Goal: Information Seeking & Learning: Check status

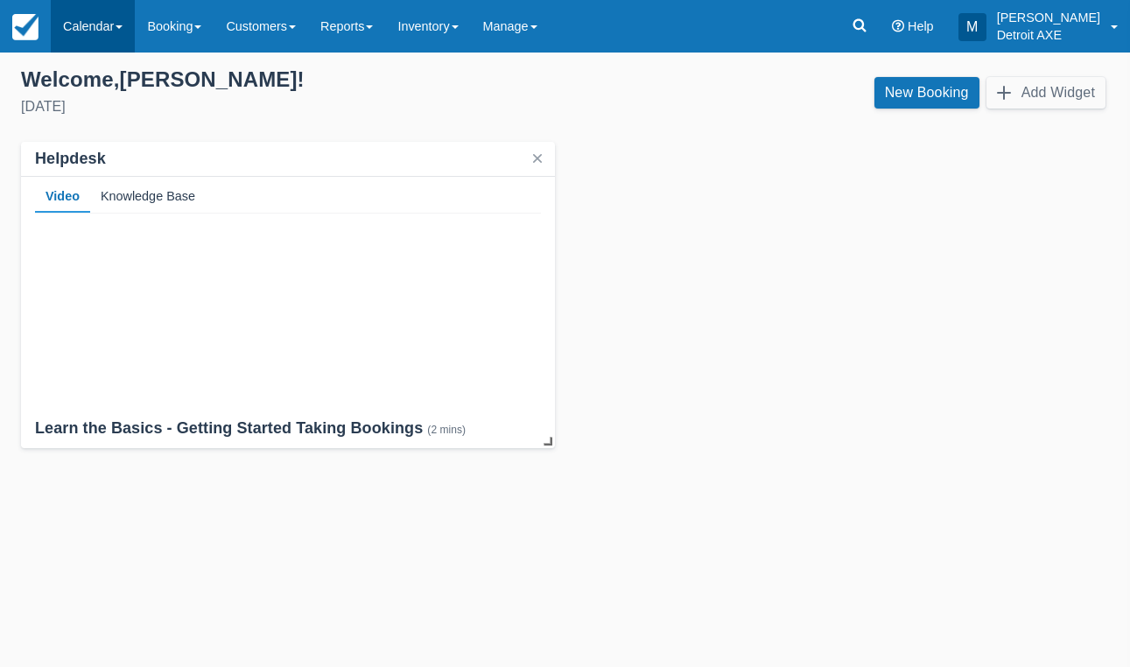
click at [110, 21] on link "Calendar" at bounding box center [93, 26] width 84 height 53
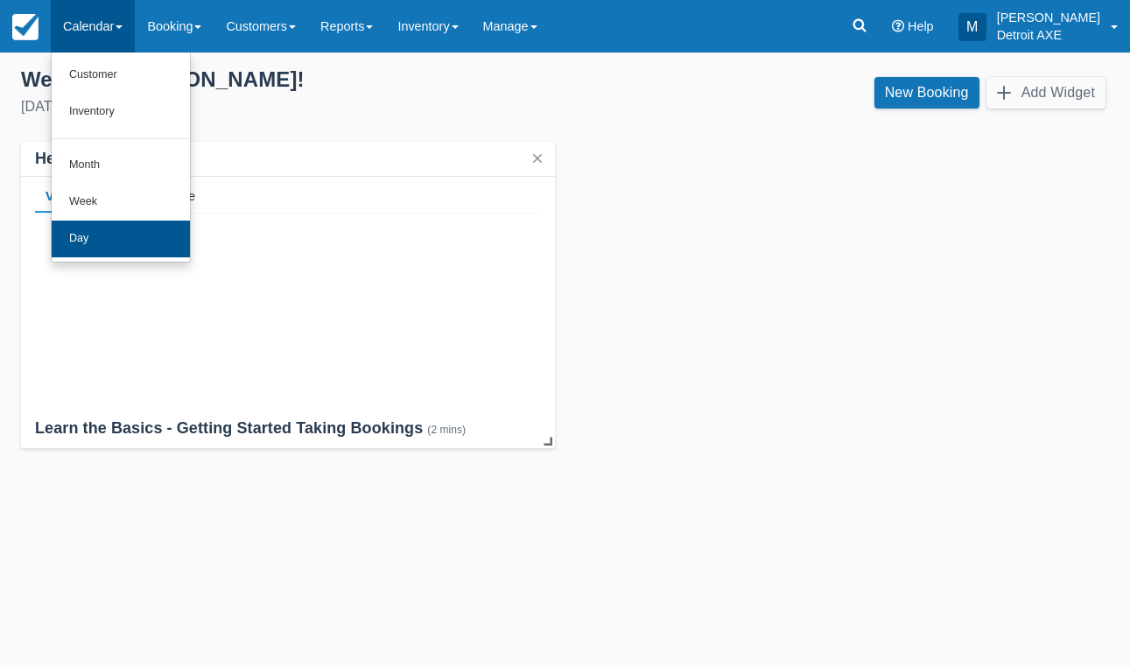
click at [118, 234] on link "Day" at bounding box center [121, 239] width 138 height 37
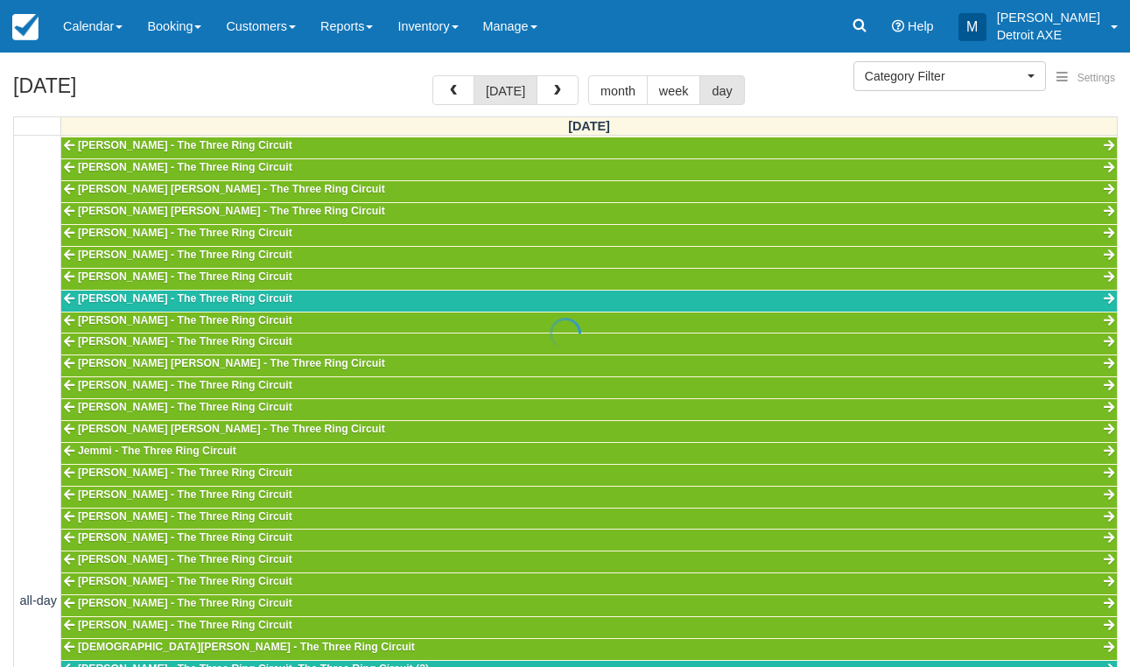
select select
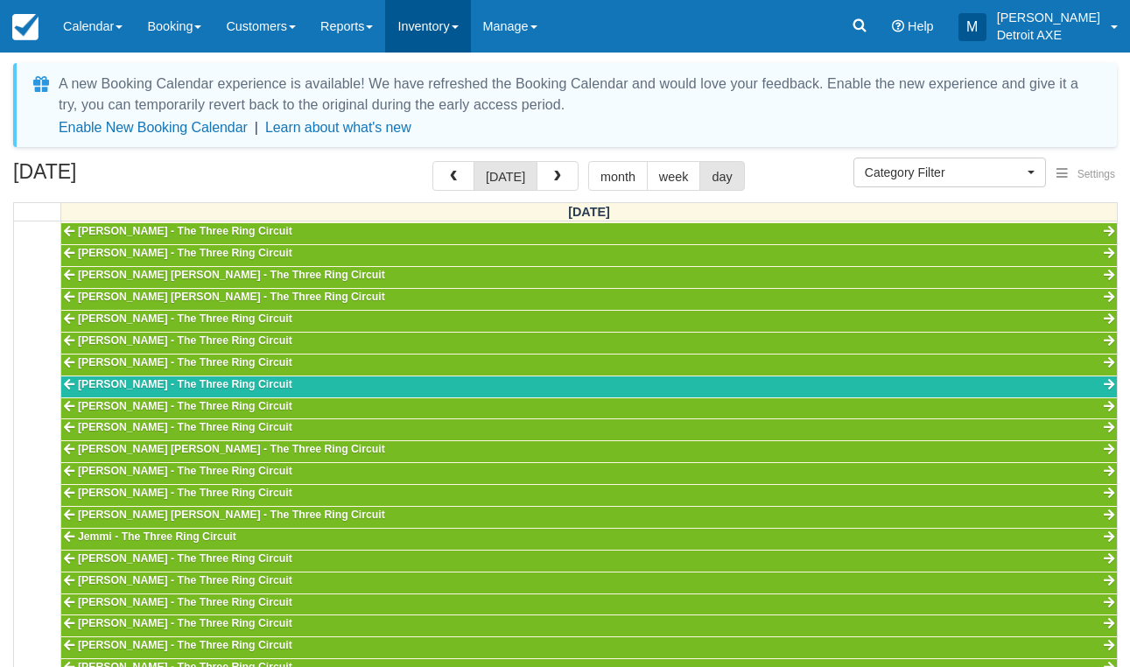
click at [421, 23] on link "Inventory" at bounding box center [427, 26] width 85 height 53
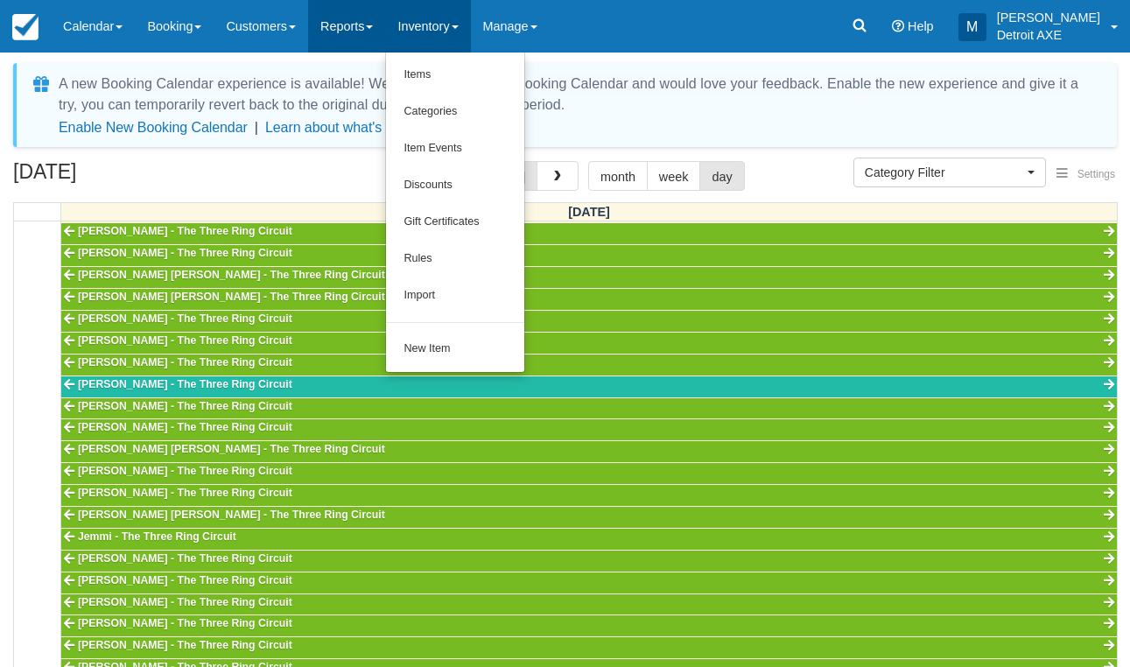
click at [358, 39] on link "Reports" at bounding box center [346, 26] width 77 height 53
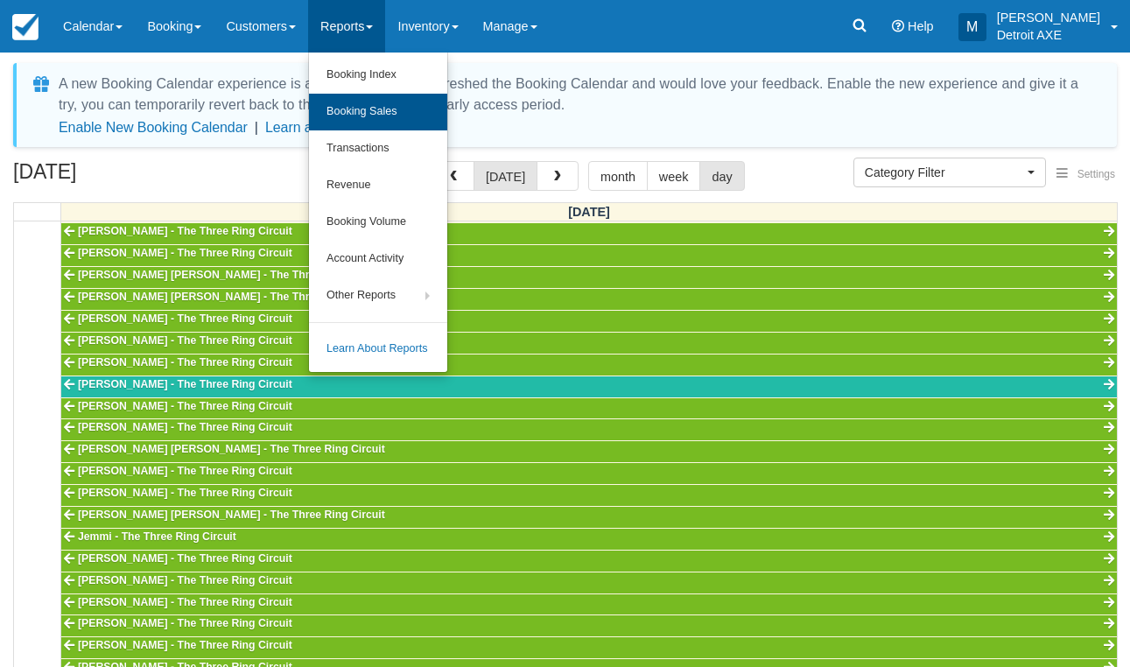
click at [374, 106] on link "Booking Sales" at bounding box center [378, 112] width 138 height 37
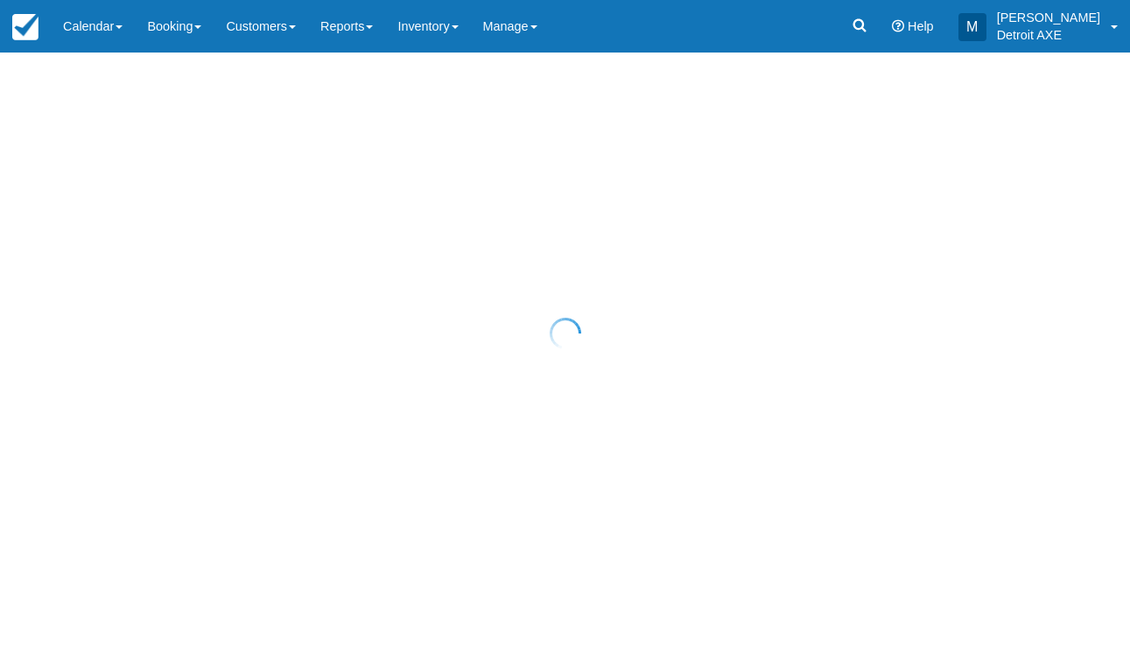
select select "20"
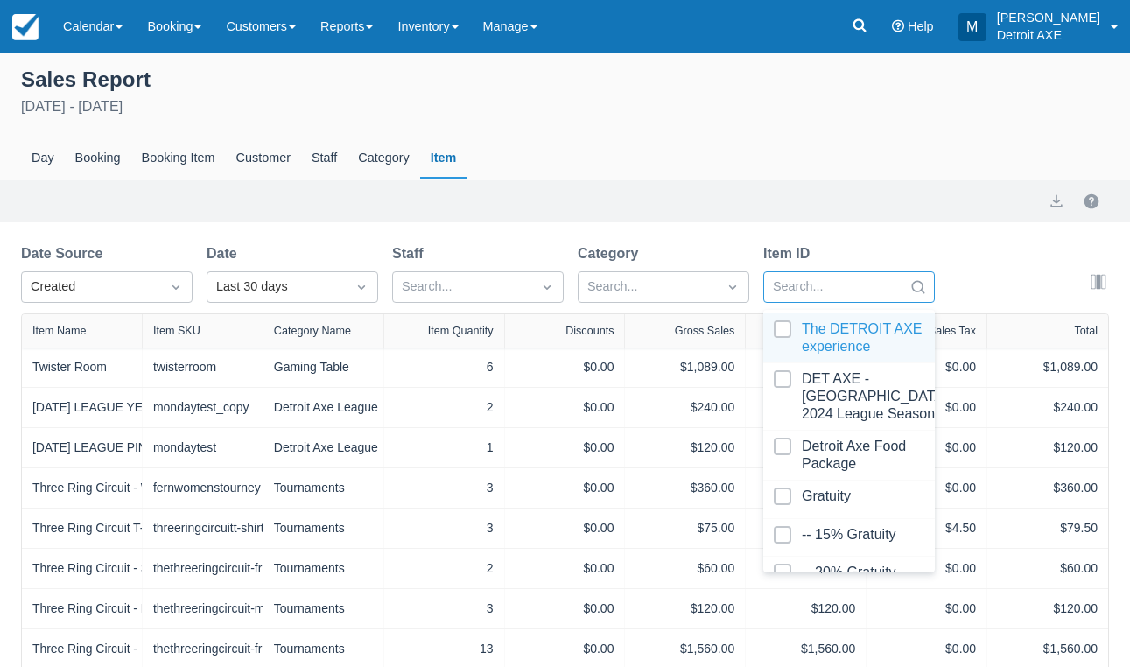
click at [797, 293] on div "Search..." at bounding box center [833, 286] width 121 height 19
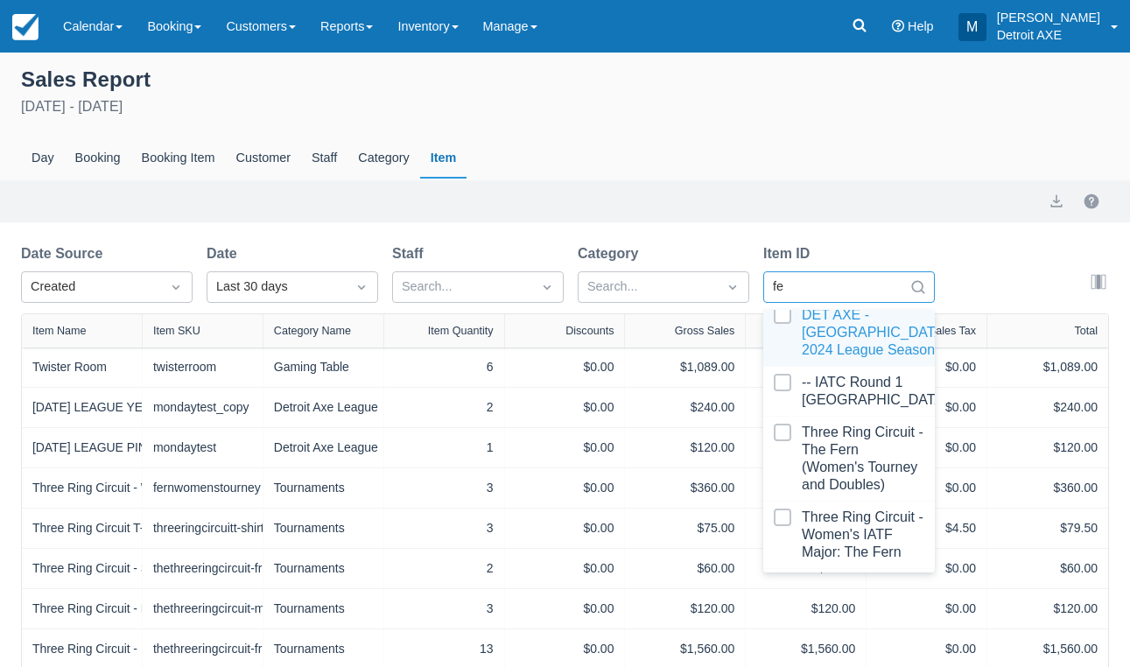
scroll to position [14, 0]
type input "fern"
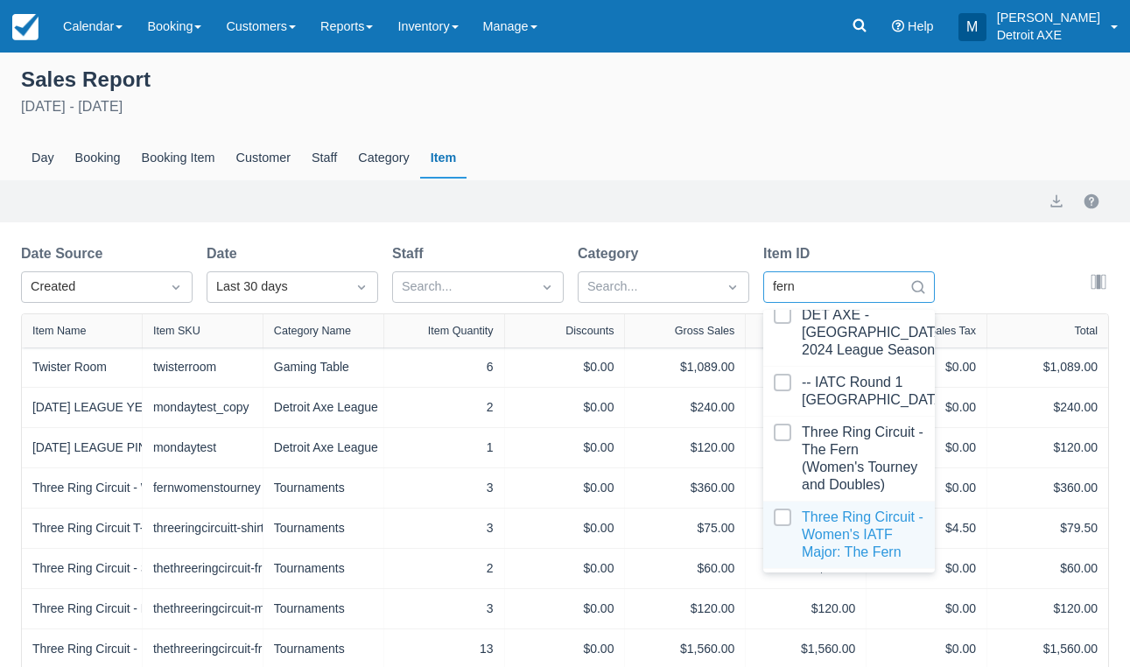
click at [836, 543] on div at bounding box center [849, 535] width 151 height 53
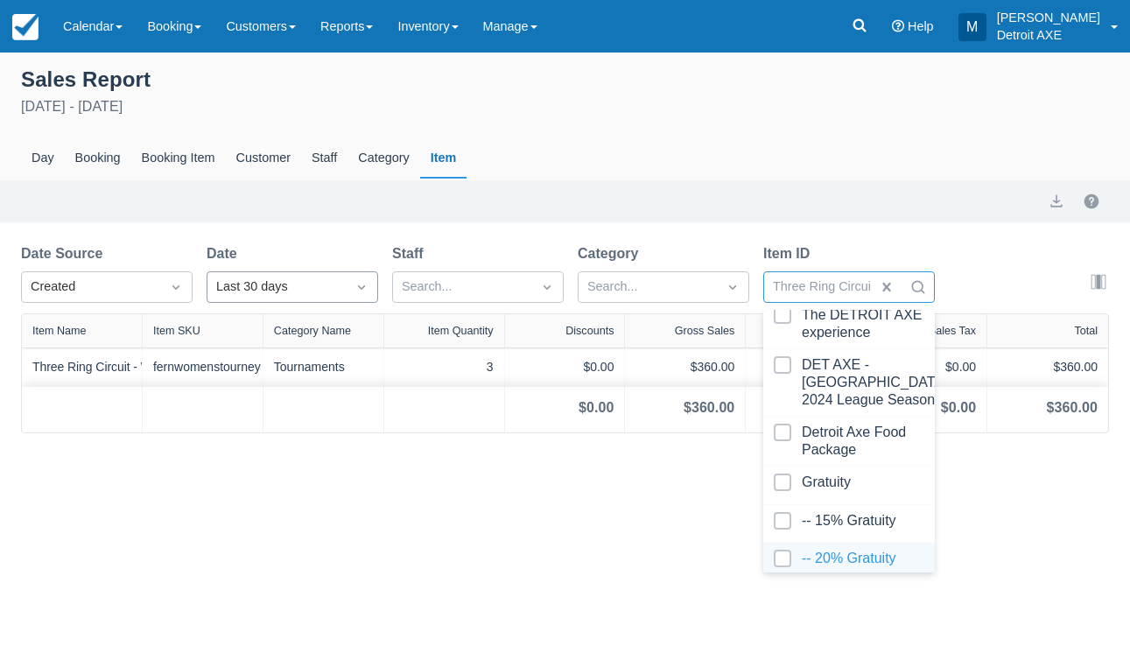
click at [358, 292] on icon "Dropdown icon" at bounding box center [362, 287] width 18 height 18
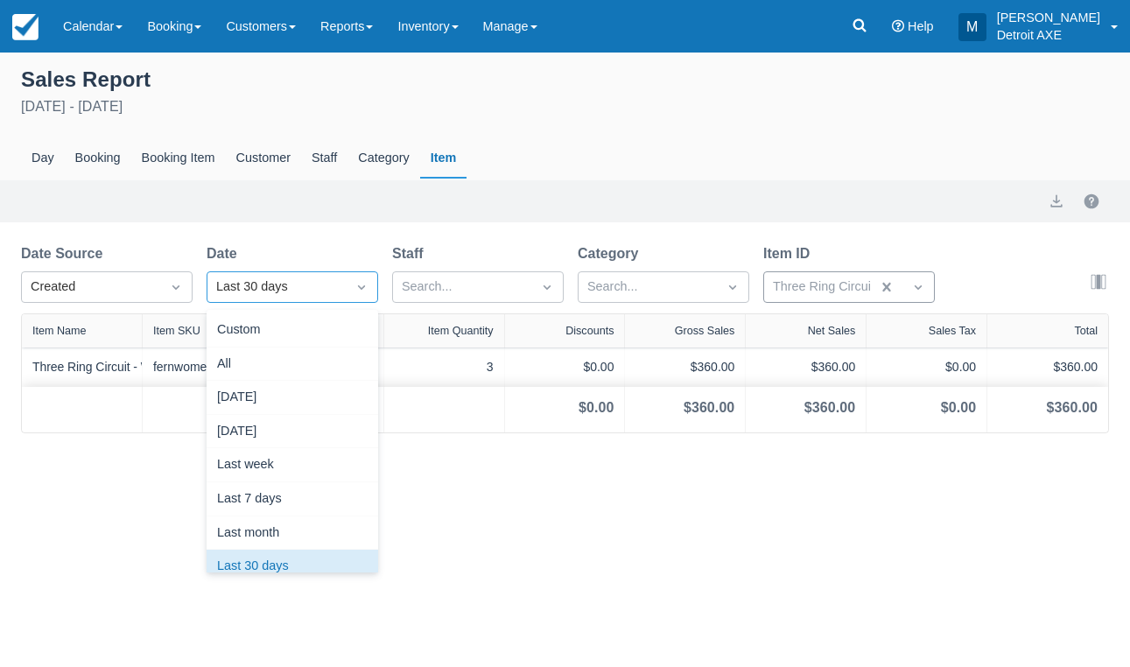
scroll to position [17, 0]
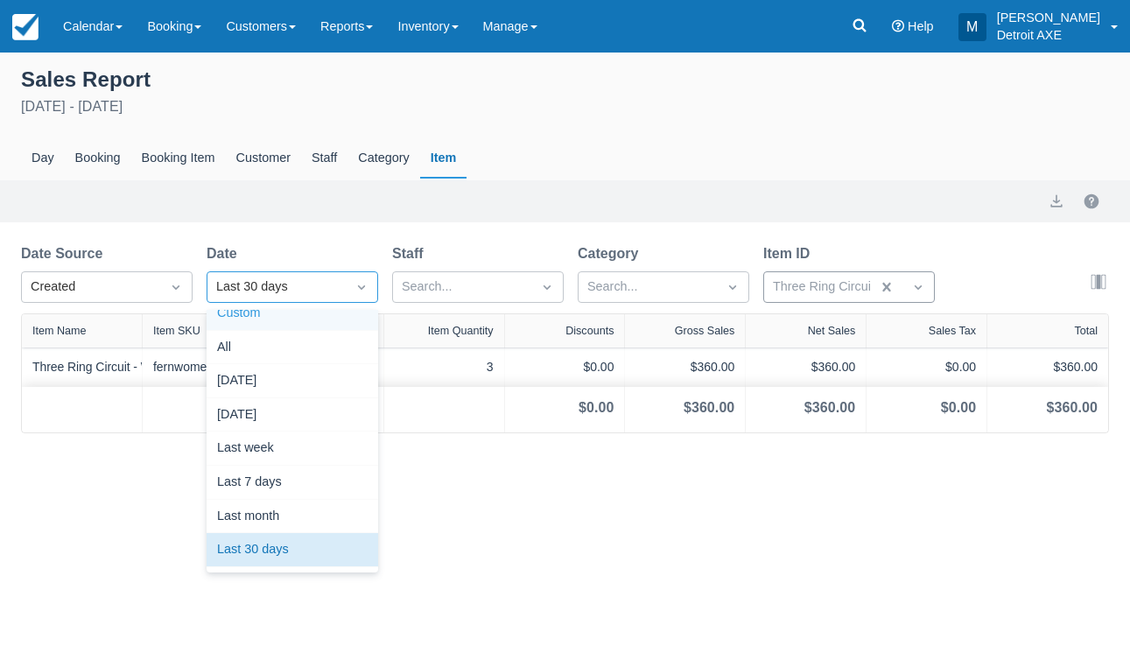
click at [306, 323] on div "Custom" at bounding box center [293, 314] width 172 height 34
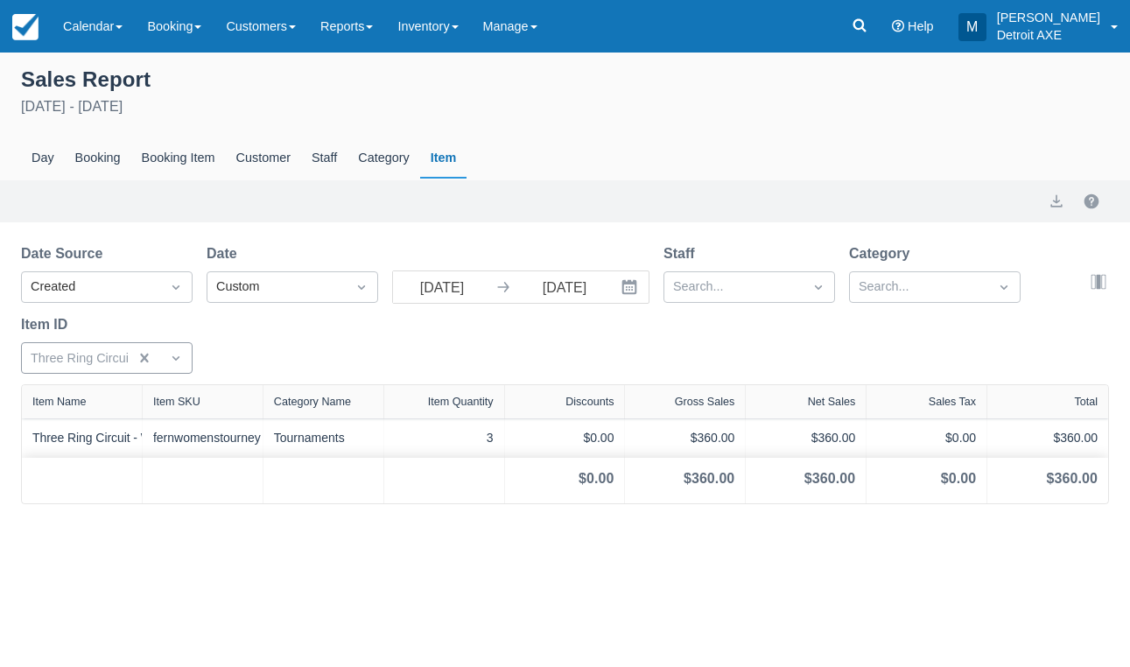
click at [622, 298] on button "Interact with the calendar and add the check-in date for your trip." at bounding box center [631, 287] width 35 height 32
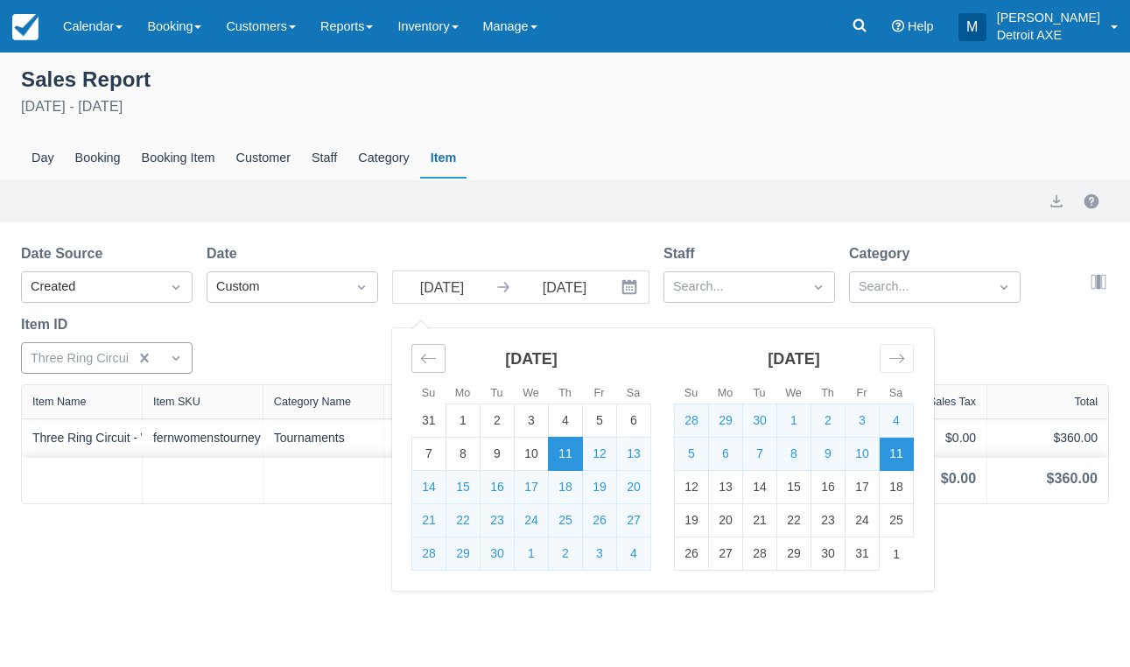
click at [432, 364] on icon "Move backward to switch to the previous month." at bounding box center [428, 358] width 17 height 17
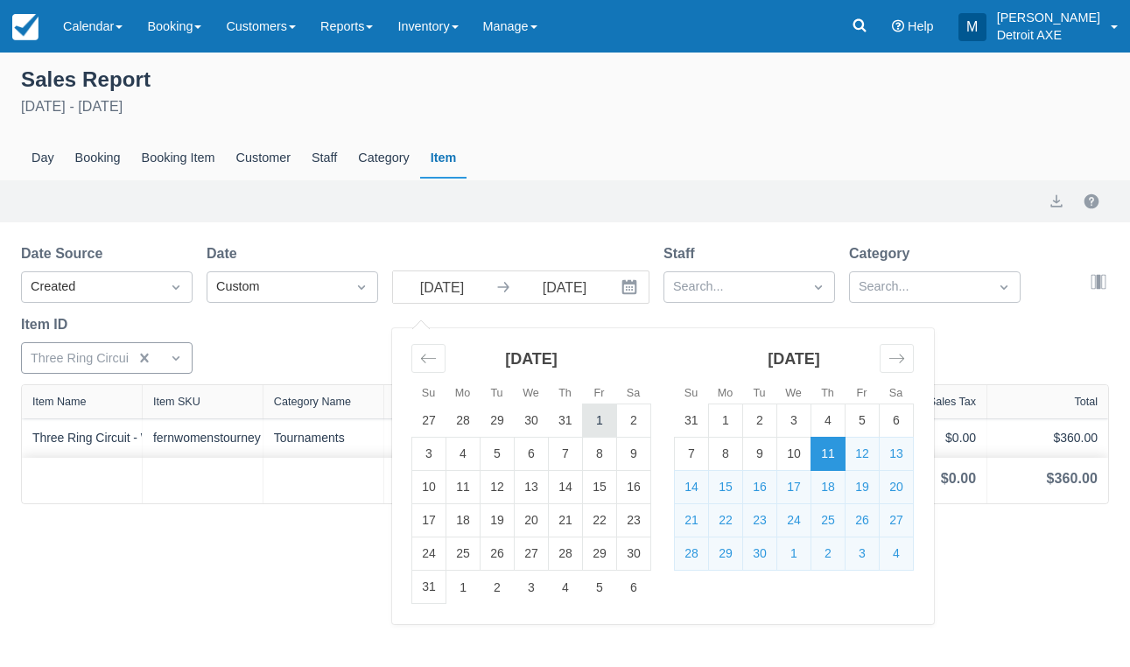
click at [599, 420] on td "1" at bounding box center [600, 420] width 34 height 33
type input "08/01/25"
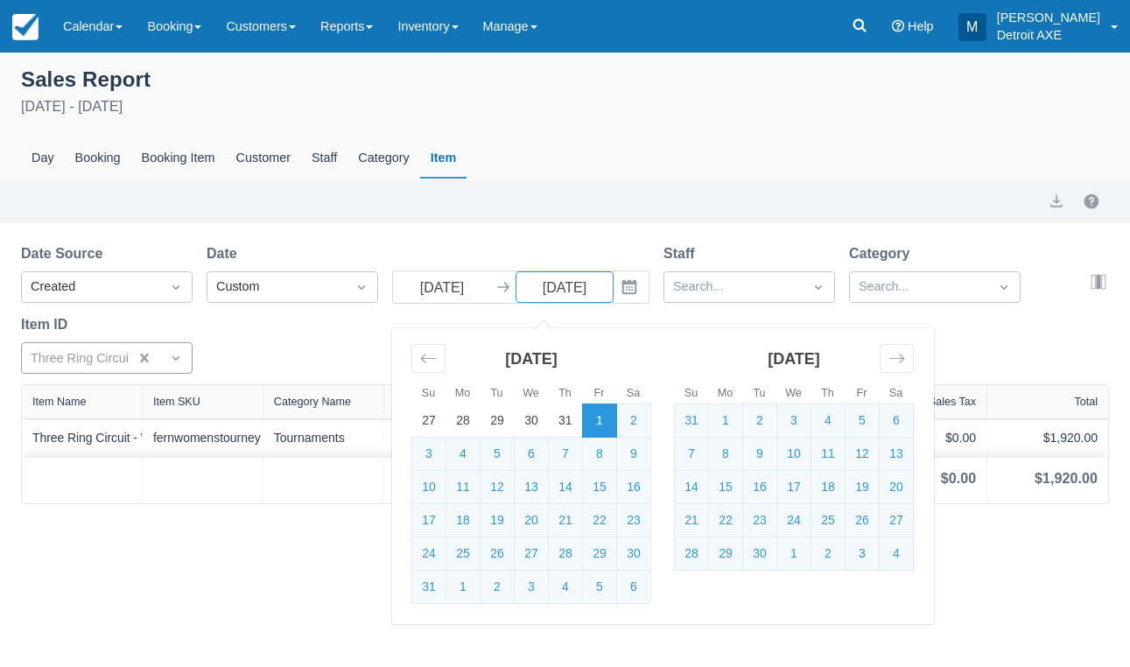
click at [895, 184] on div "Export" at bounding box center [565, 201] width 1130 height 42
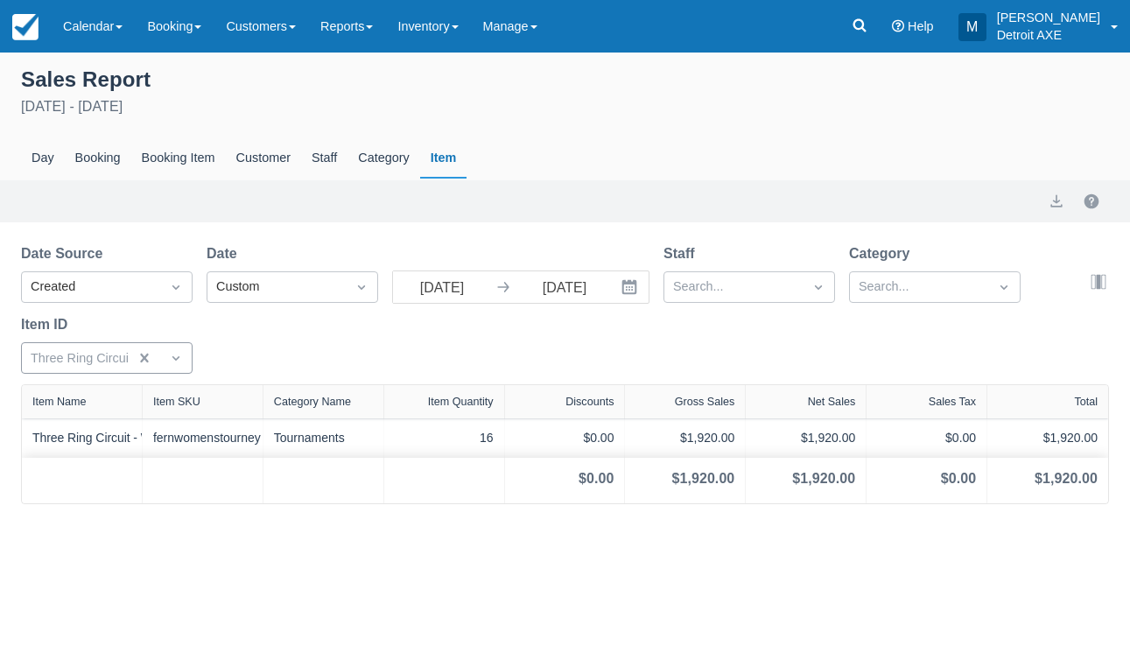
click at [175, 186] on div "Export" at bounding box center [565, 201] width 1130 height 42
click at [172, 173] on div "Booking Item" at bounding box center [178, 158] width 95 height 40
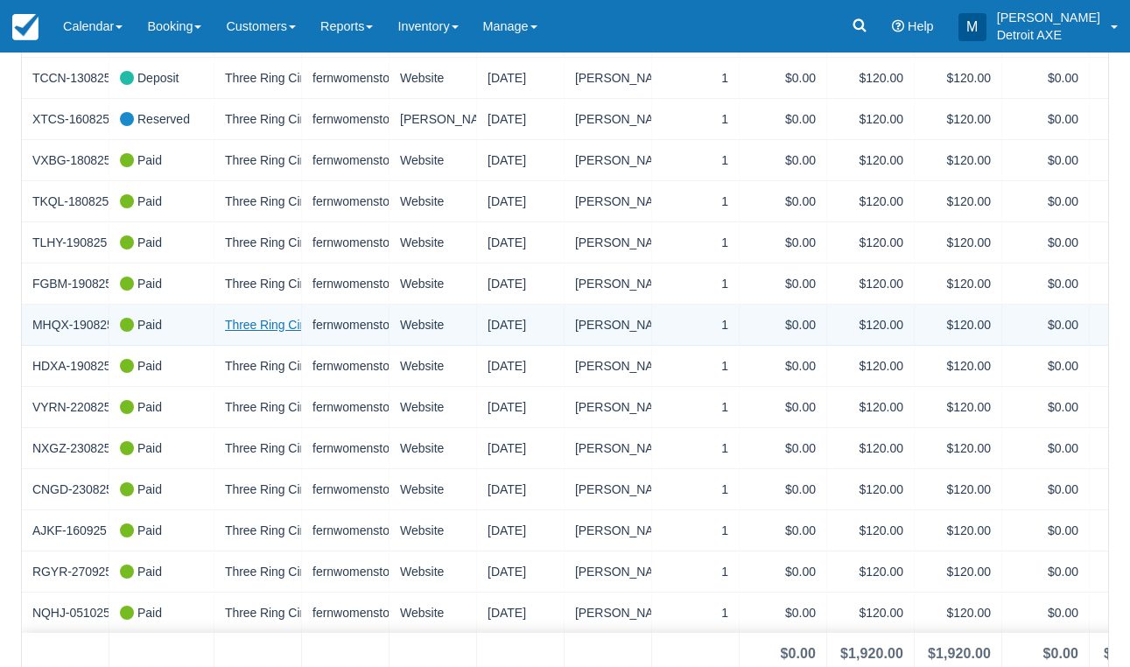
scroll to position [444, 0]
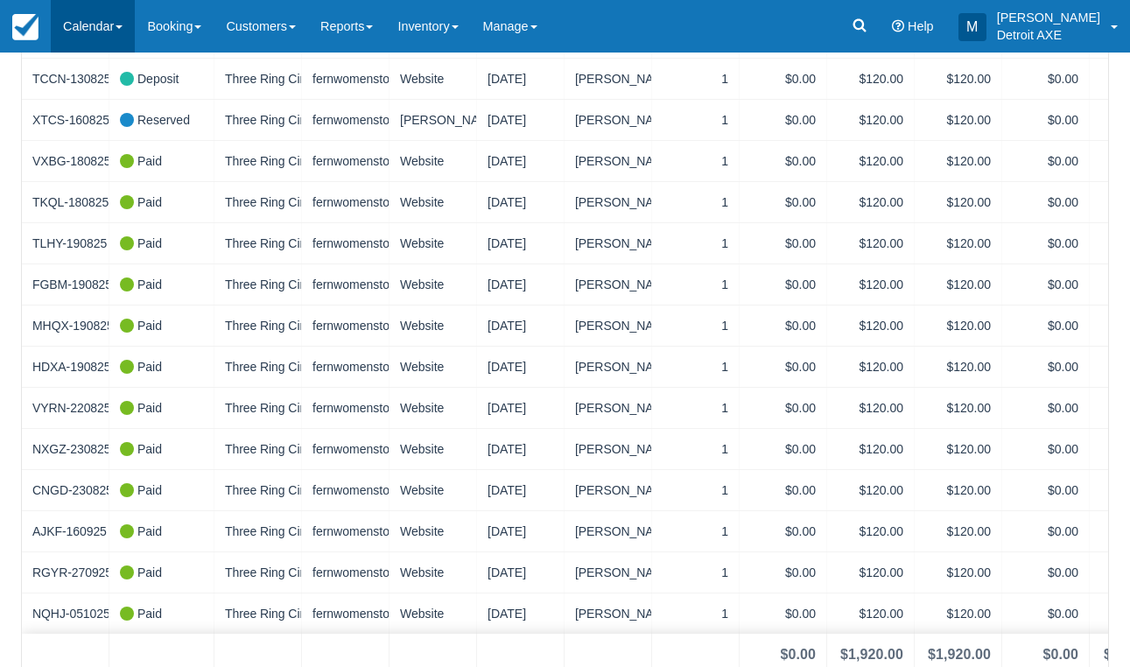
click at [95, 18] on link "Calendar" at bounding box center [93, 26] width 84 height 53
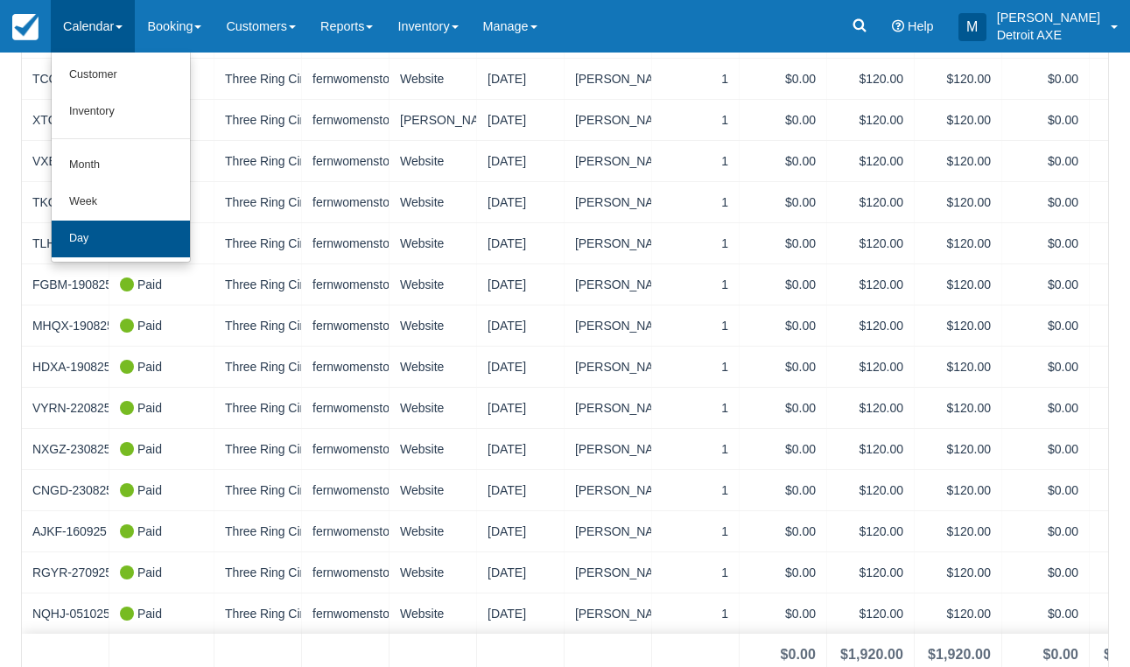
click at [116, 227] on link "Day" at bounding box center [121, 239] width 138 height 37
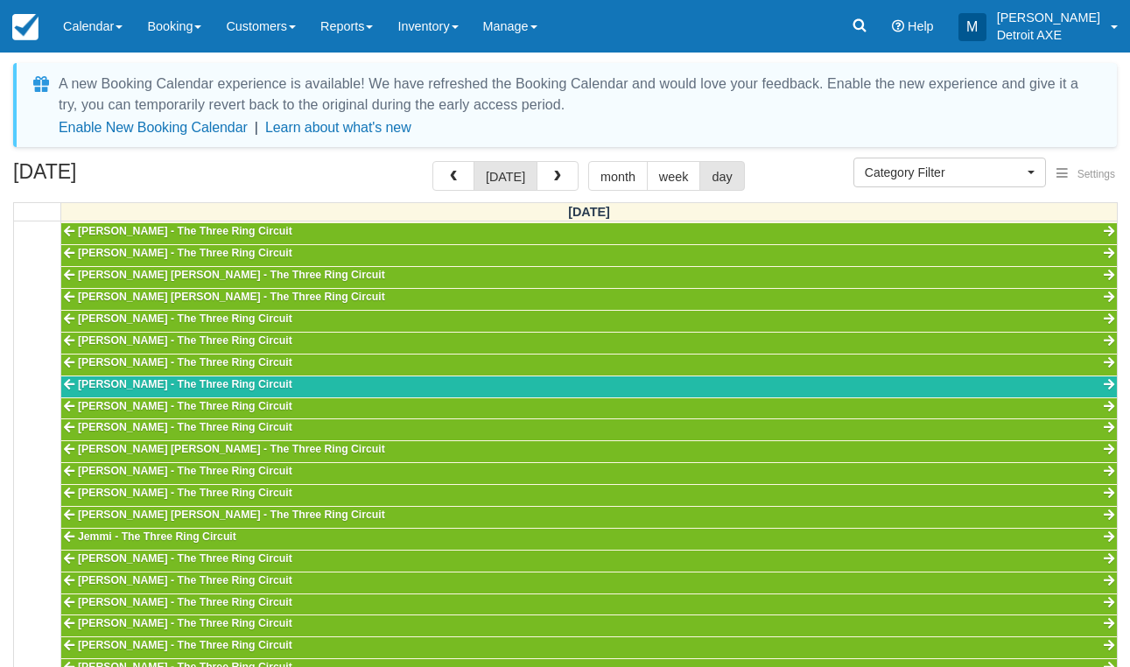
select select
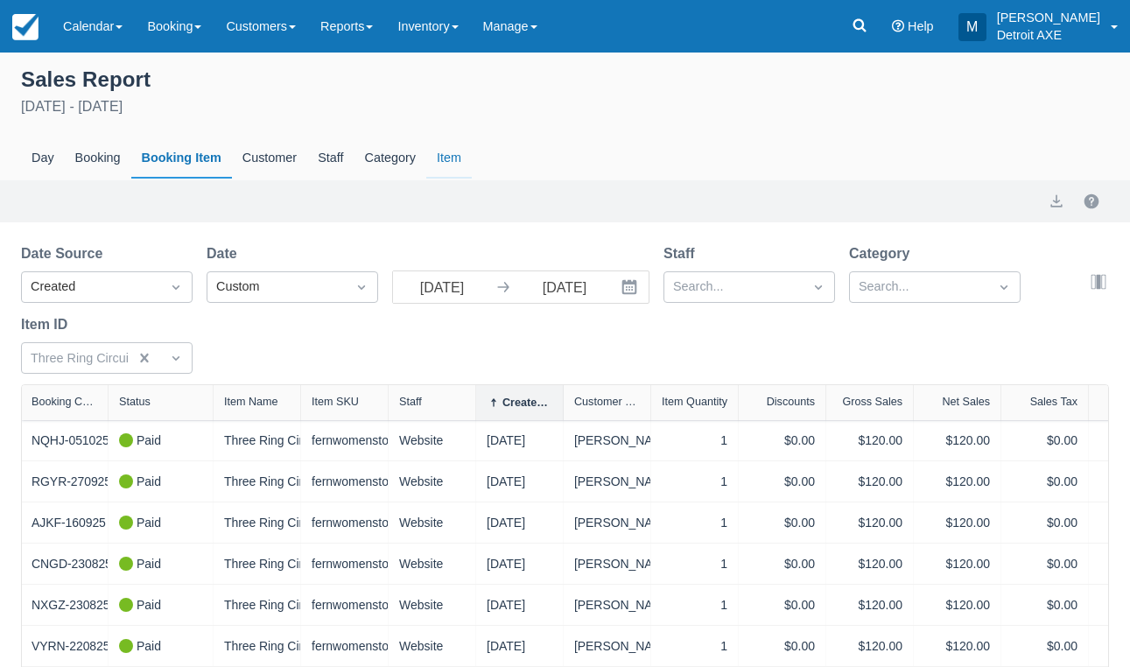
click at [460, 159] on div "Item" at bounding box center [449, 158] width 46 height 40
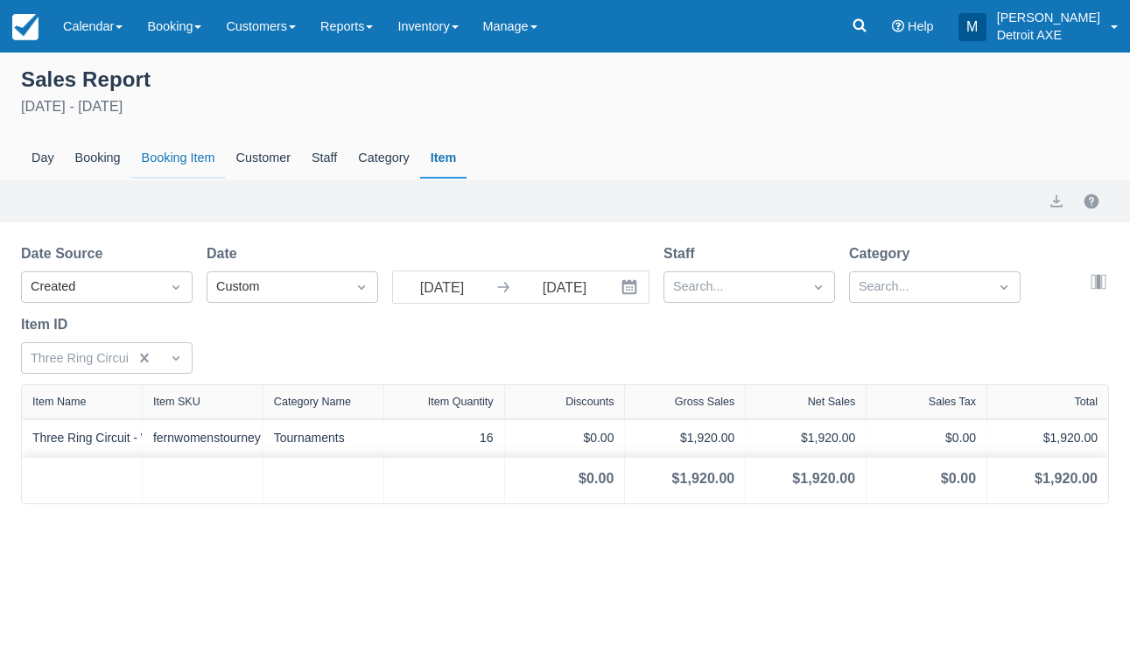
click at [180, 153] on div "Booking Item" at bounding box center [178, 158] width 95 height 40
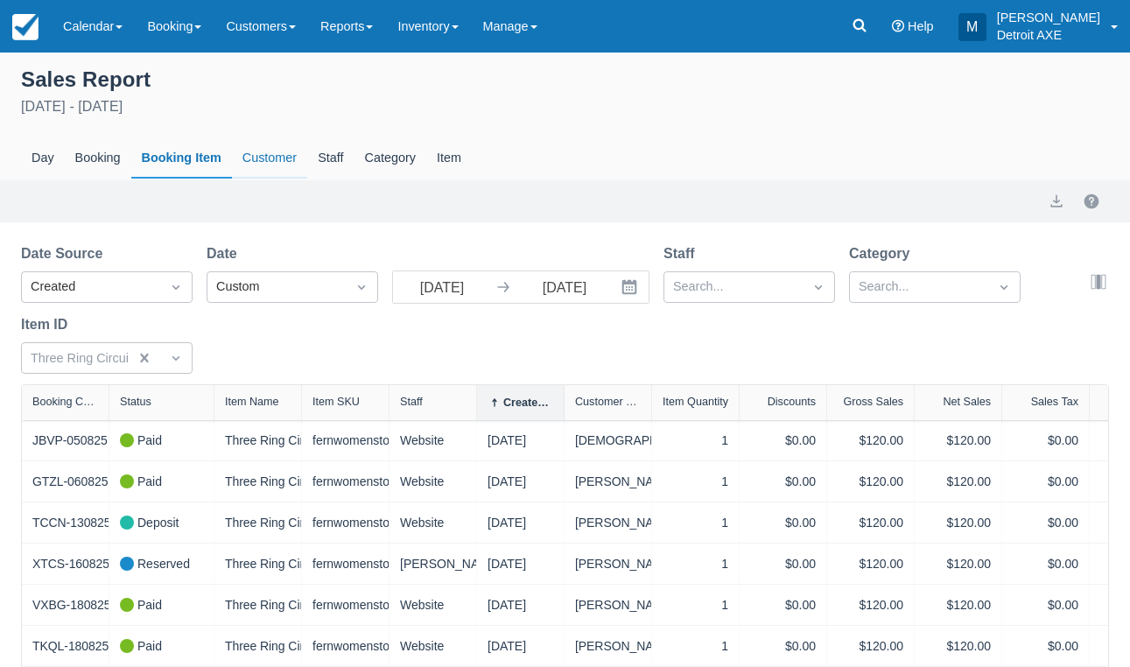
click at [258, 175] on div "Customer" at bounding box center [269, 158] width 75 height 40
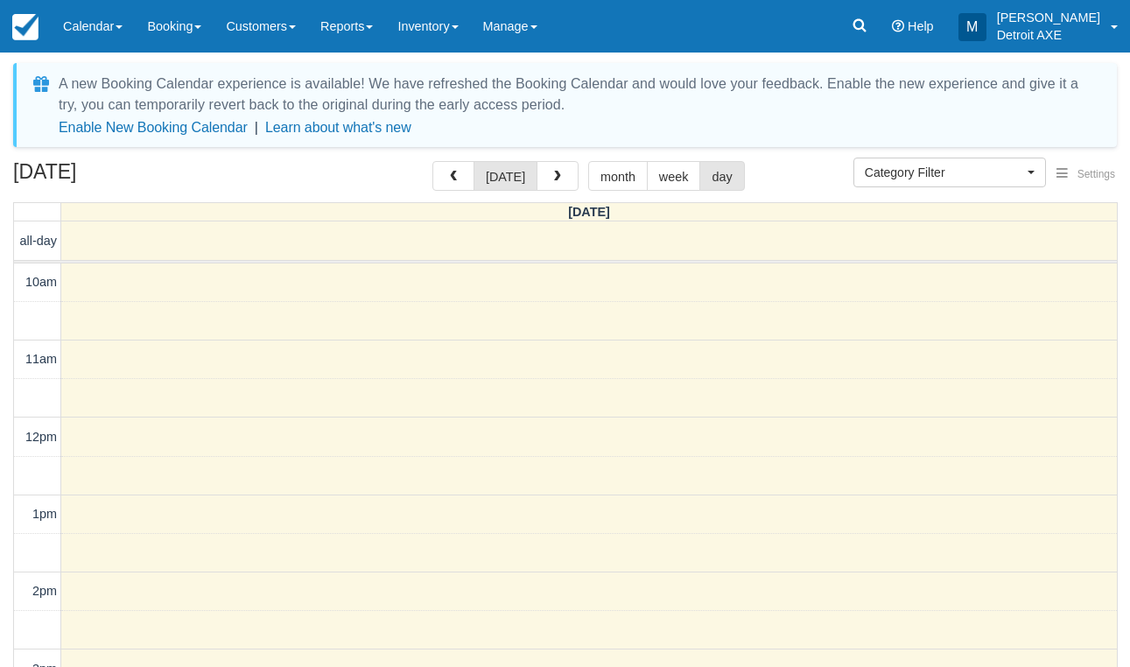
select select
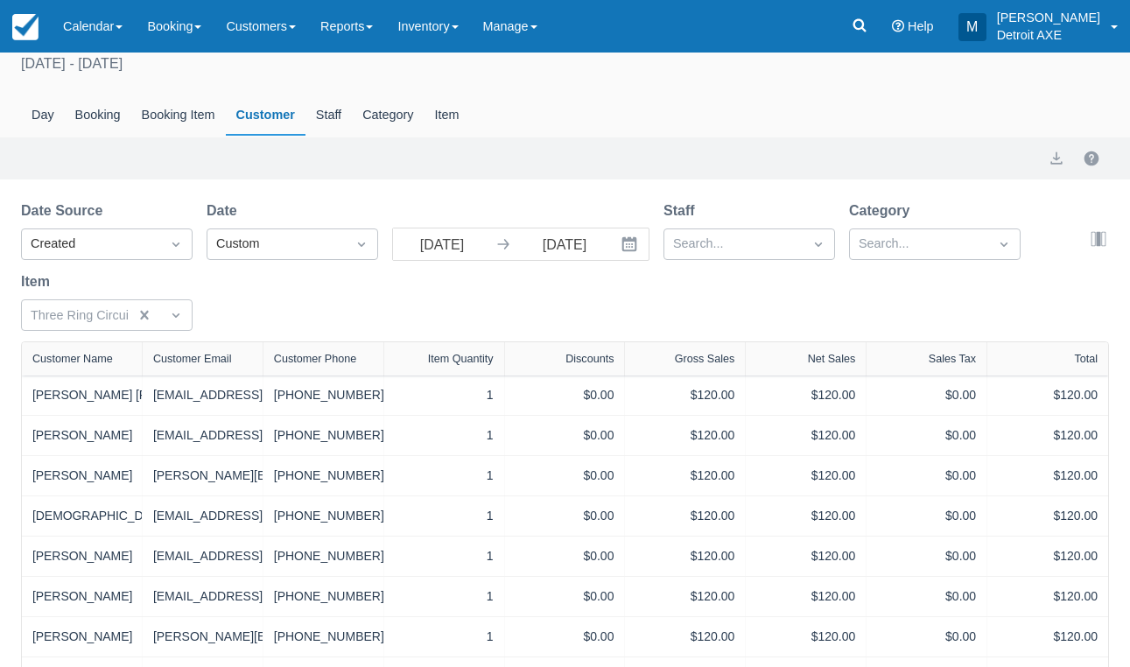
scroll to position [23, 0]
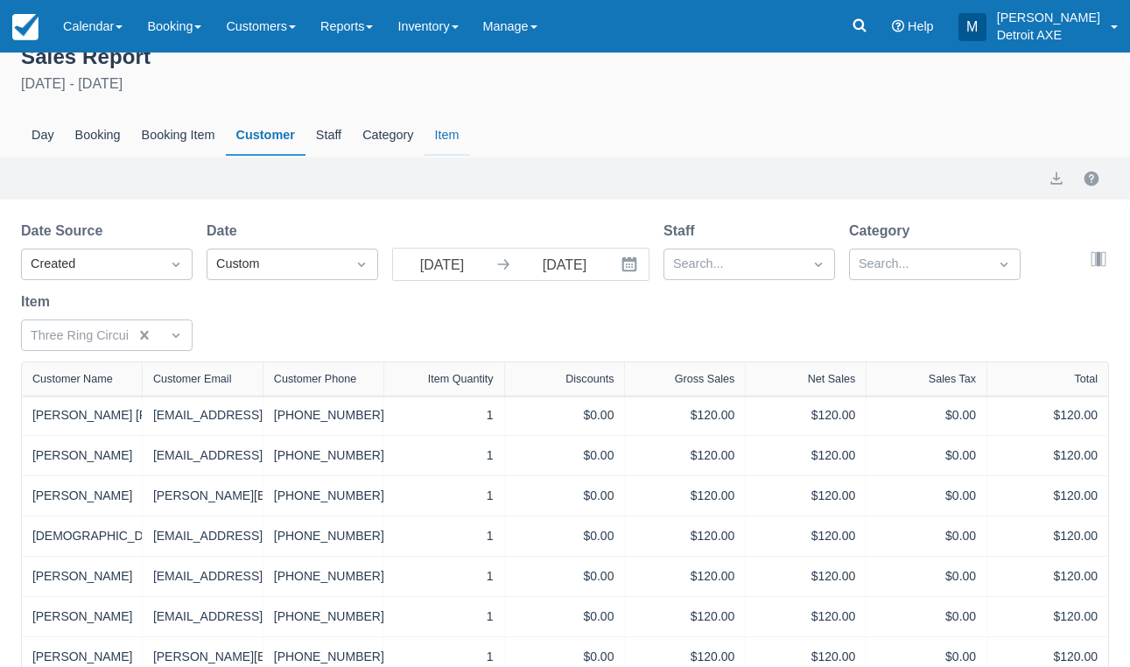
click at [454, 144] on div "Item" at bounding box center [448, 136] width 46 height 40
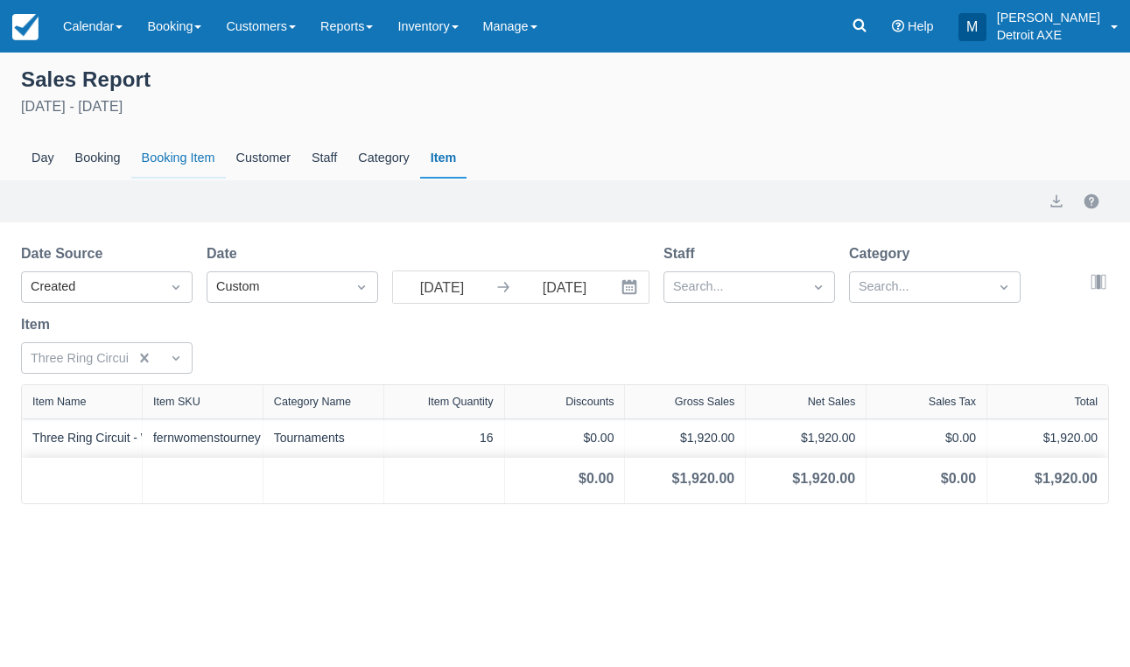
click at [182, 160] on div "Booking Item" at bounding box center [178, 158] width 95 height 40
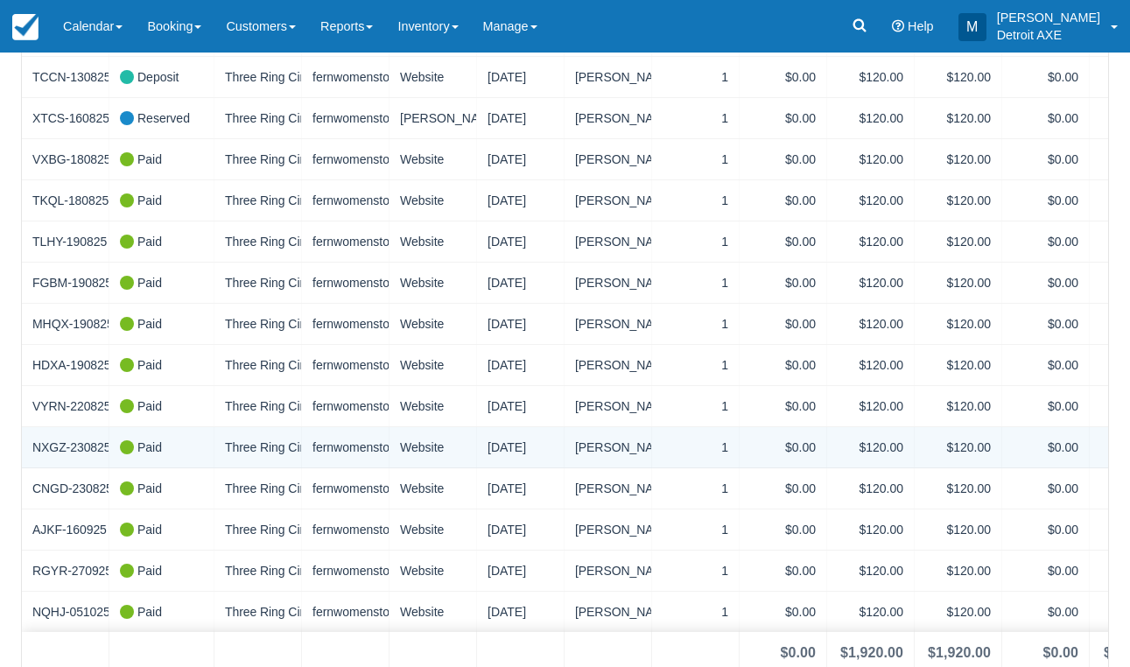
scroll to position [444, 0]
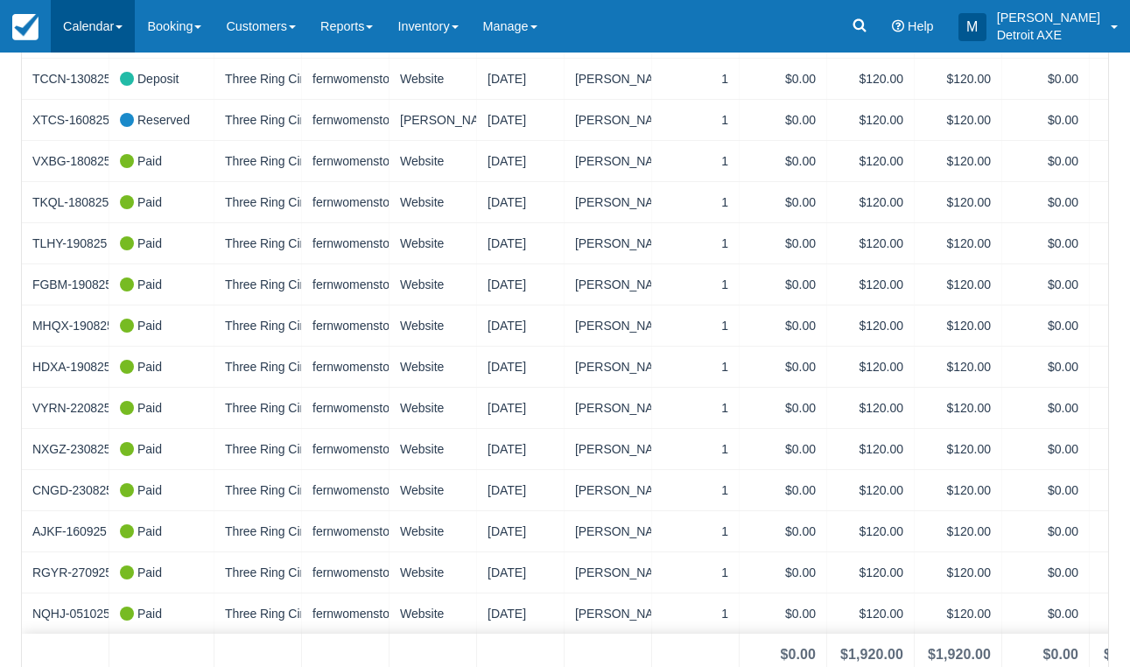
click at [106, 21] on link "Calendar" at bounding box center [93, 26] width 84 height 53
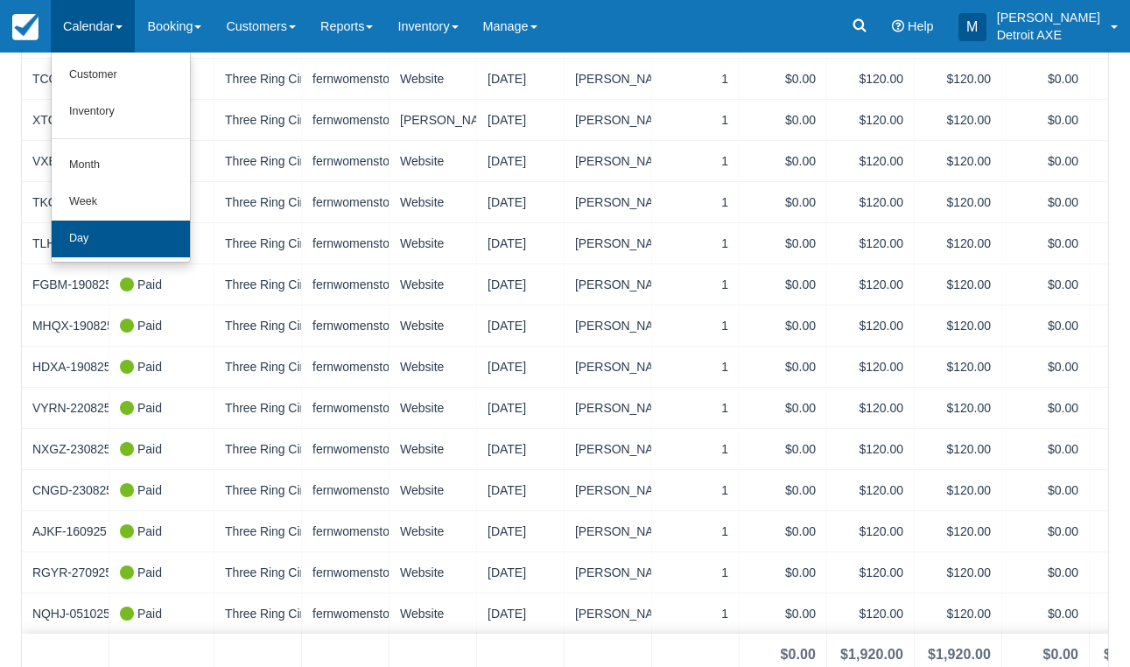
click at [166, 233] on link "Day" at bounding box center [121, 239] width 138 height 37
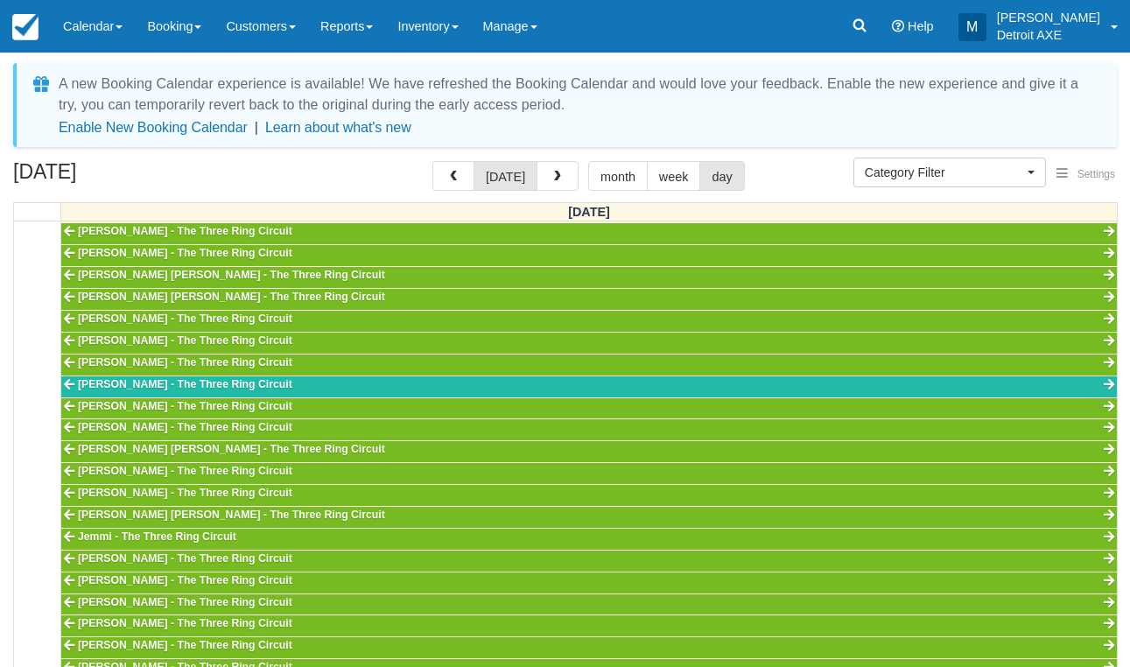
select select
click at [783, 146] on div "A new Booking Calendar experience is available! We have refreshed the Booking C…" at bounding box center [565, 105] width 1104 height 84
click at [120, 13] on link "Calendar" at bounding box center [93, 26] width 84 height 53
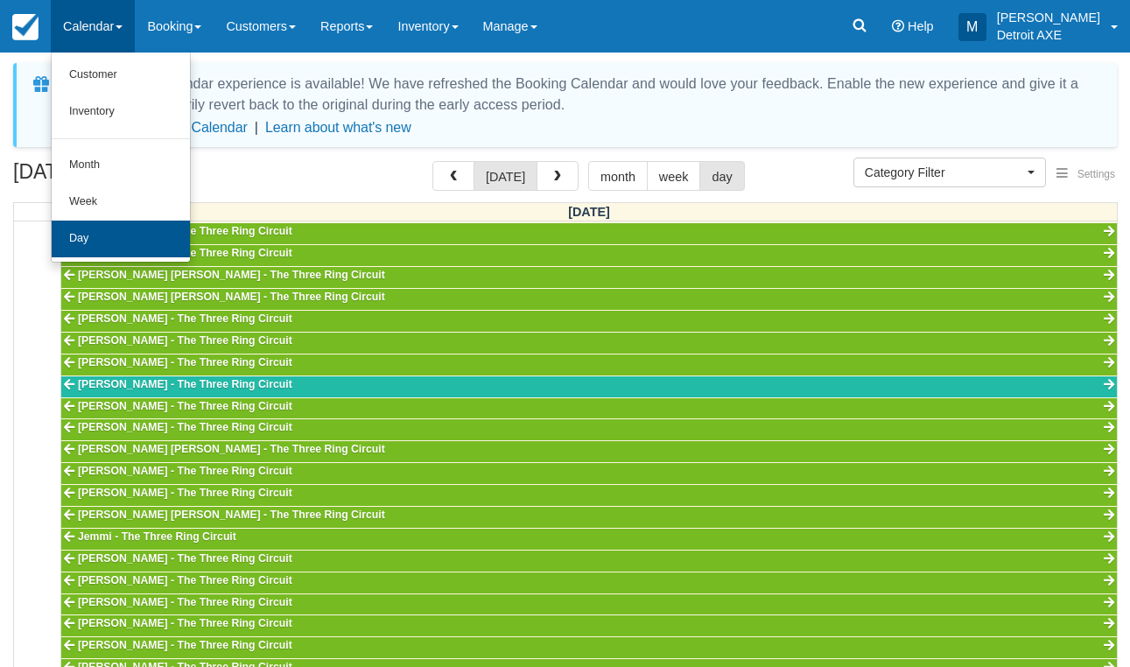
click at [122, 240] on link "Day" at bounding box center [121, 239] width 138 height 37
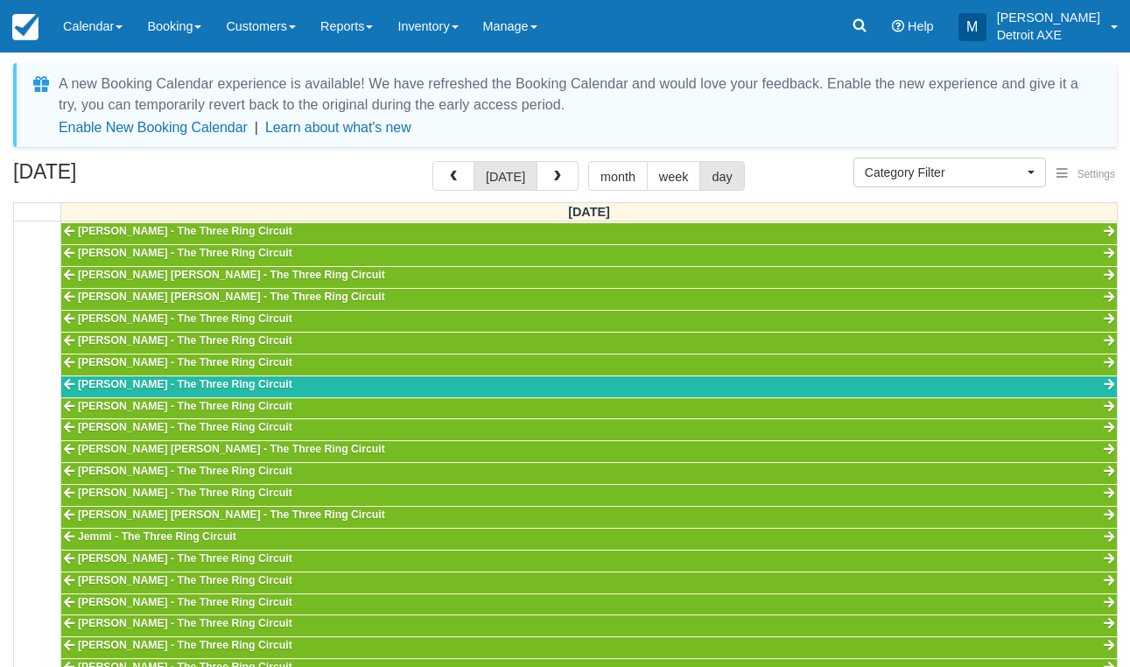
select select
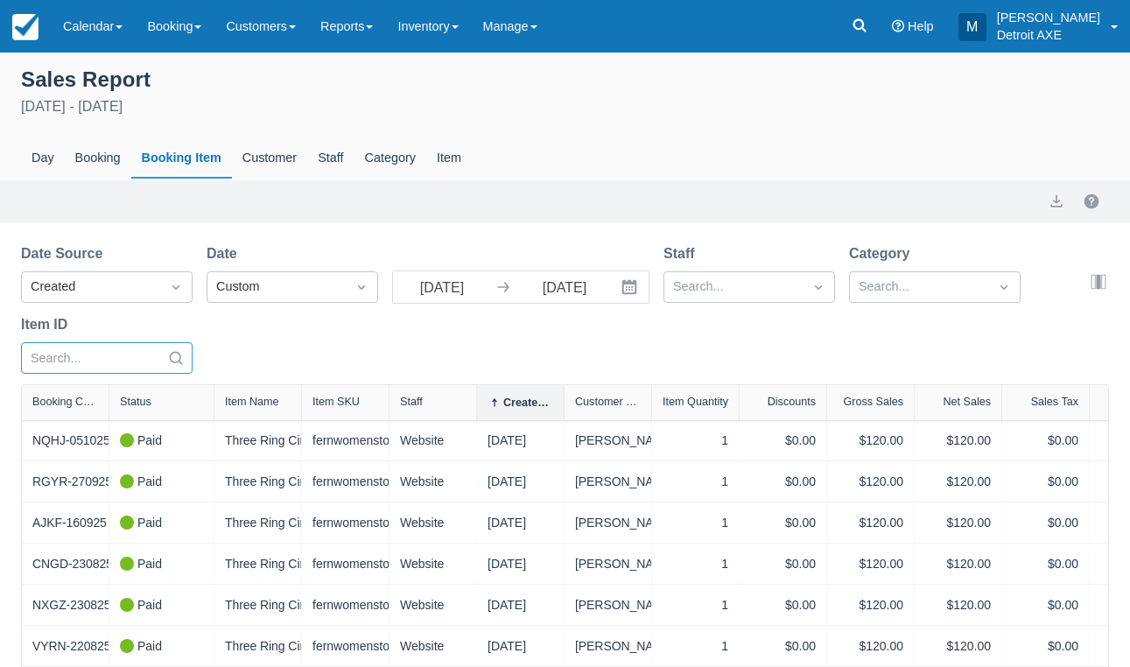
select select "20"
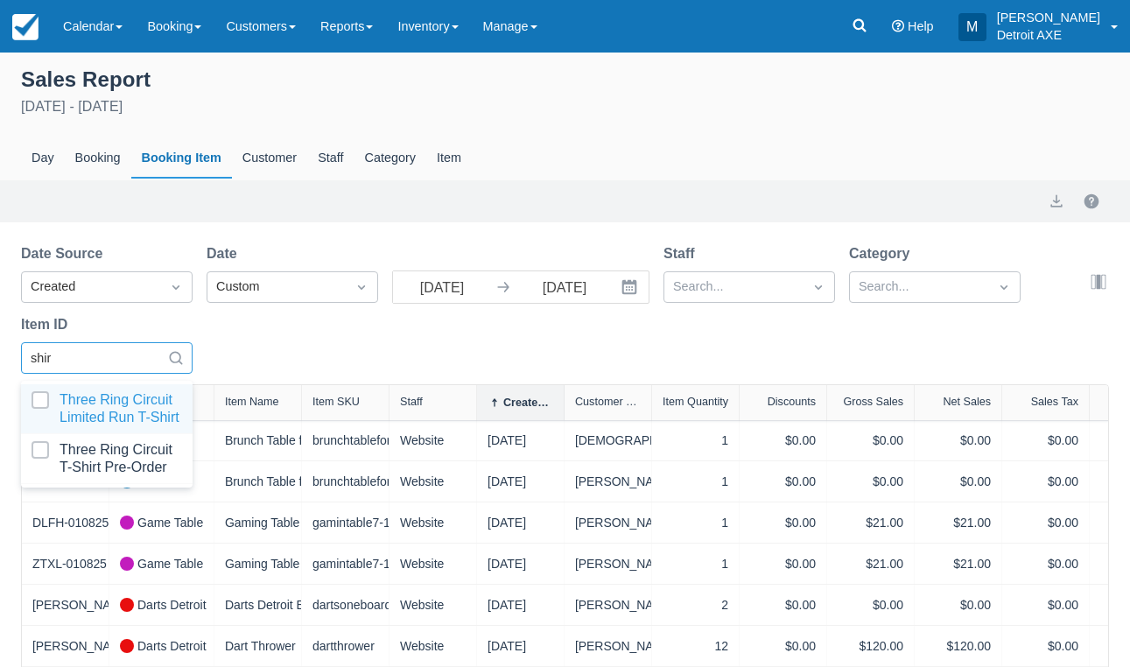
type input "shirt"
click at [123, 416] on div at bounding box center [107, 408] width 151 height 35
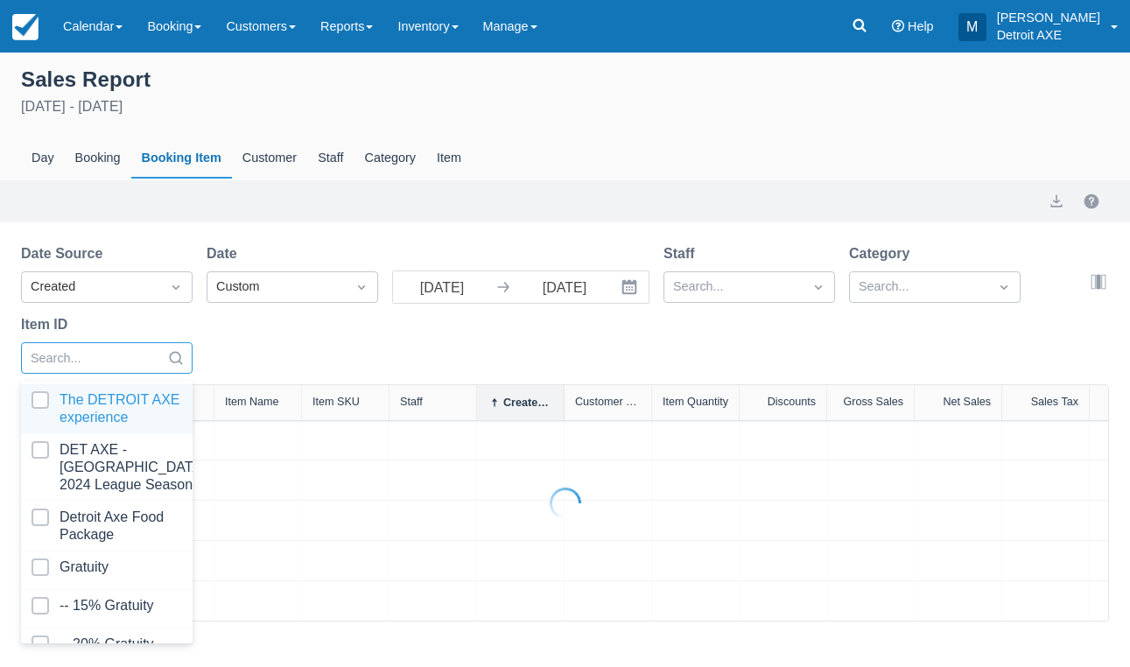
select select "20"
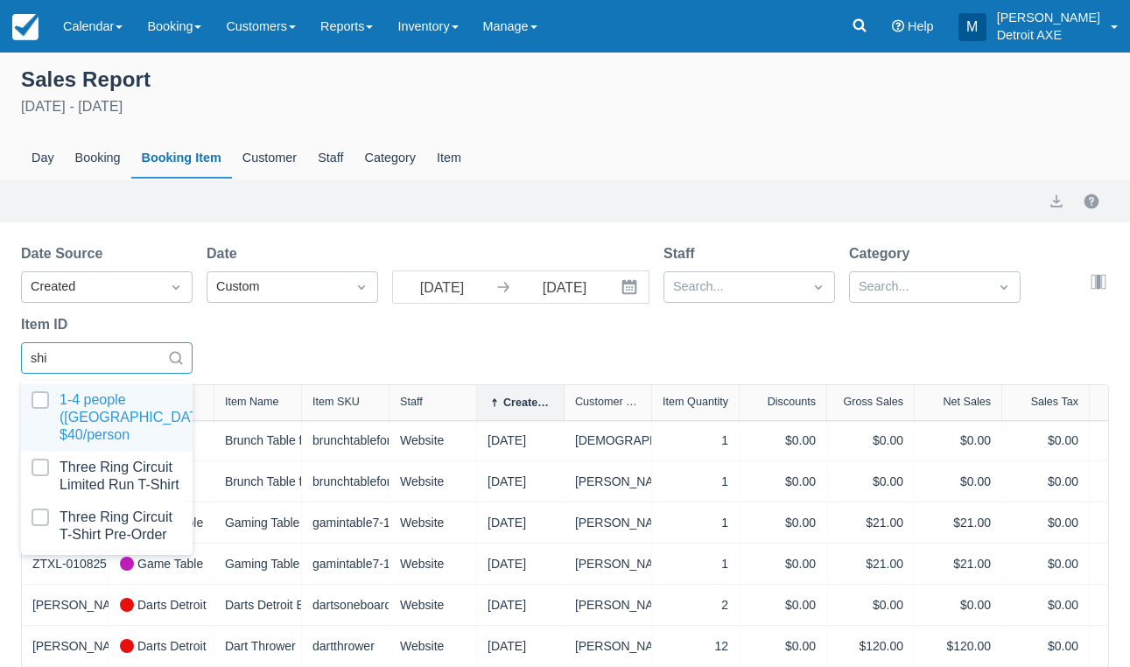
type input "shir"
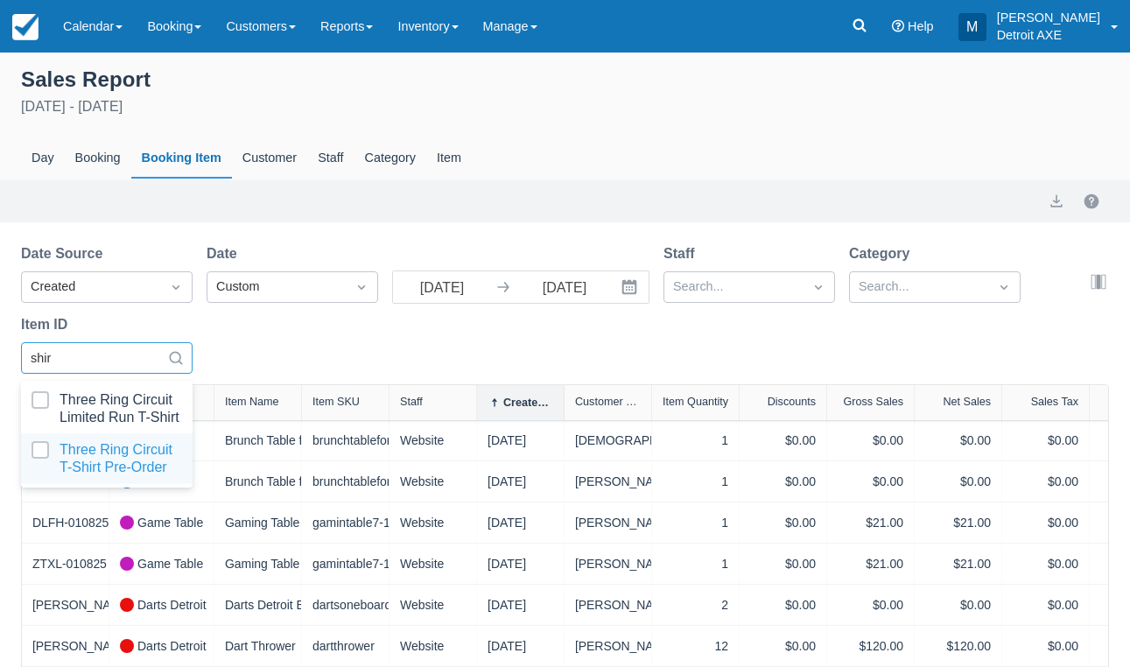
click at [134, 451] on div at bounding box center [107, 458] width 151 height 35
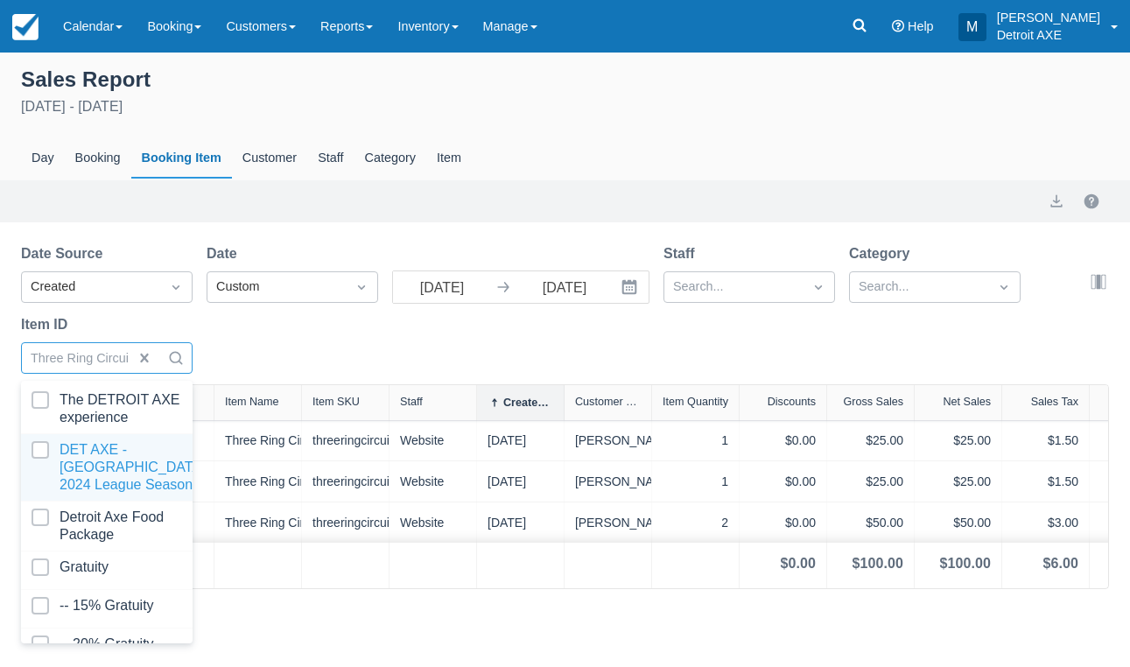
click at [345, 353] on div "Date Source Created Date Custom 08/01/25 Navigate forward to interact with the …" at bounding box center [554, 313] width 1067 height 141
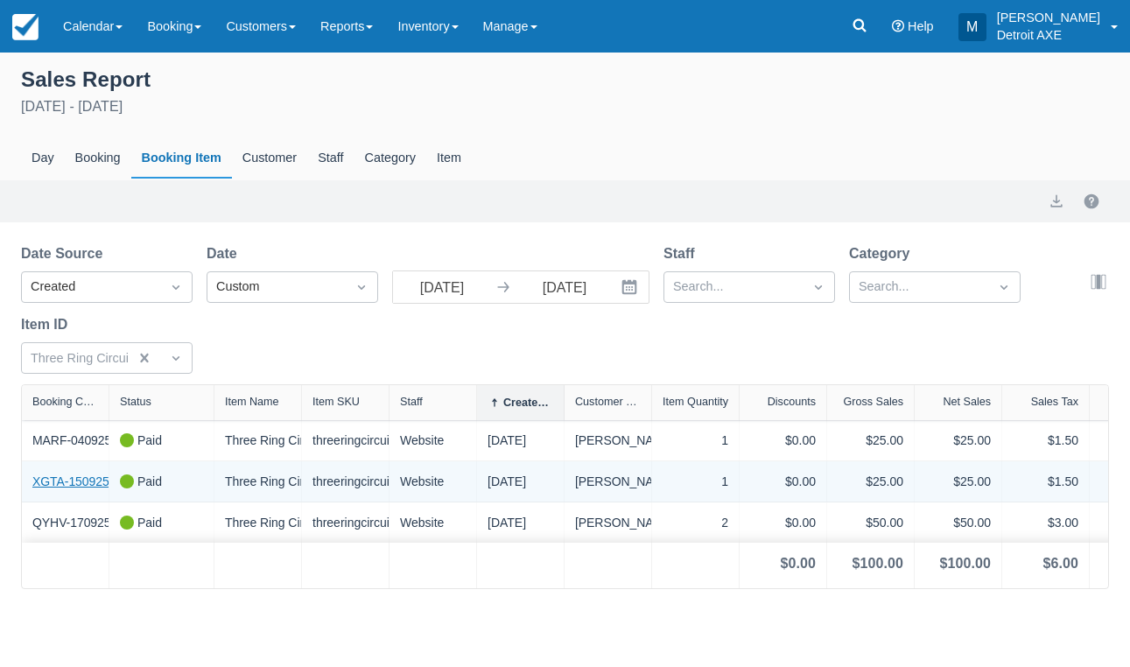
click at [88, 478] on link "XGTA-150925" at bounding box center [70, 482] width 77 height 18
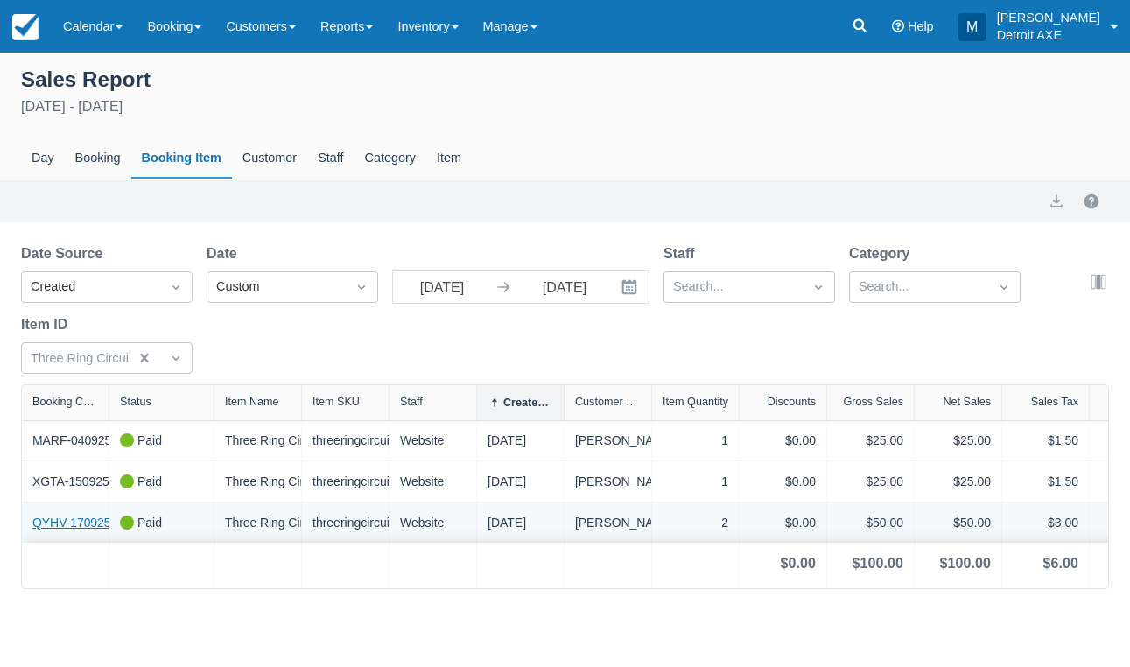
click at [85, 522] on link "QYHV-170925" at bounding box center [71, 523] width 79 height 18
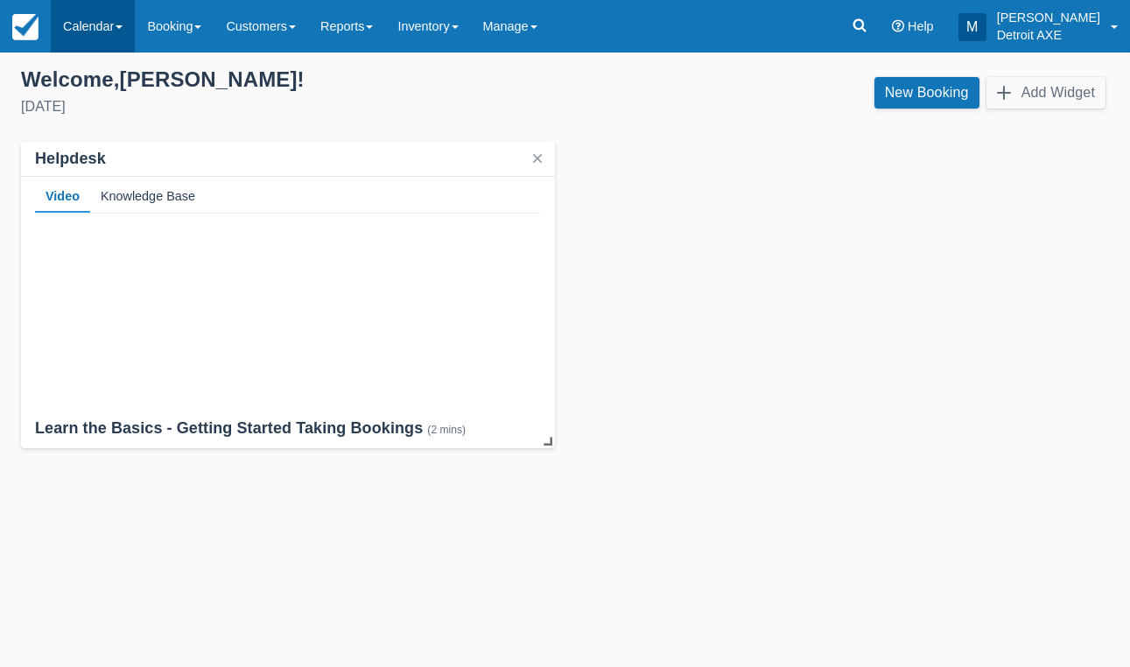
click at [104, 7] on link "Calendar" at bounding box center [93, 26] width 84 height 53
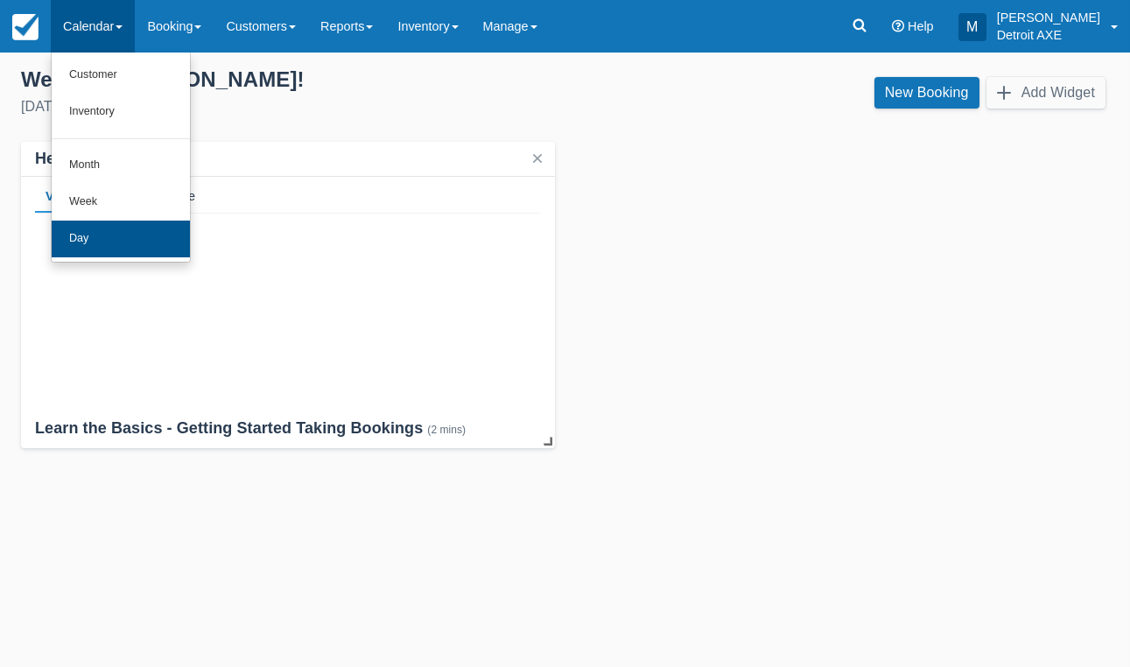
click at [96, 242] on link "Day" at bounding box center [121, 239] width 138 height 37
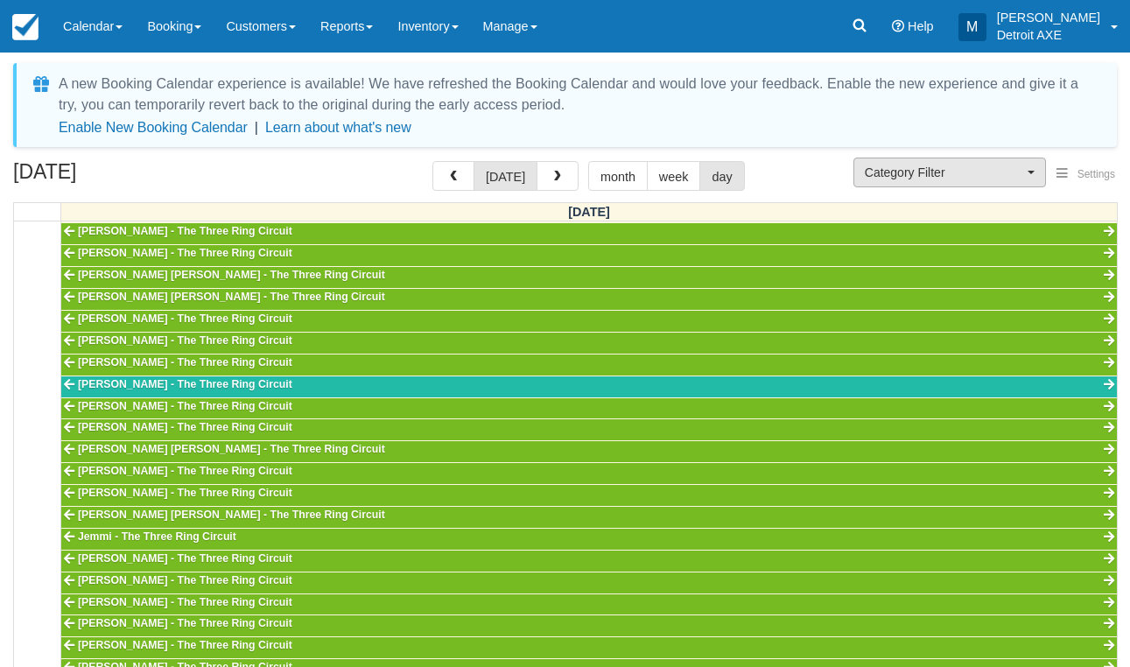
click at [909, 177] on span "Category Filter" at bounding box center [944, 173] width 158 height 18
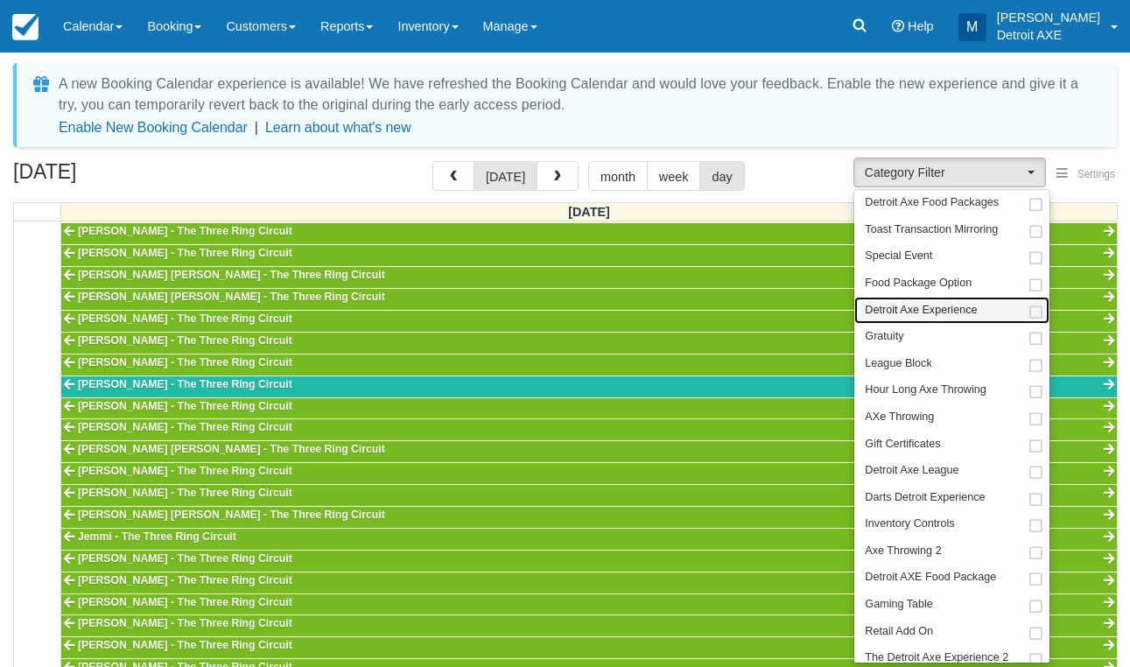
click at [966, 308] on span "Detroit Axe Experience" at bounding box center [921, 311] width 112 height 16
select select "14"
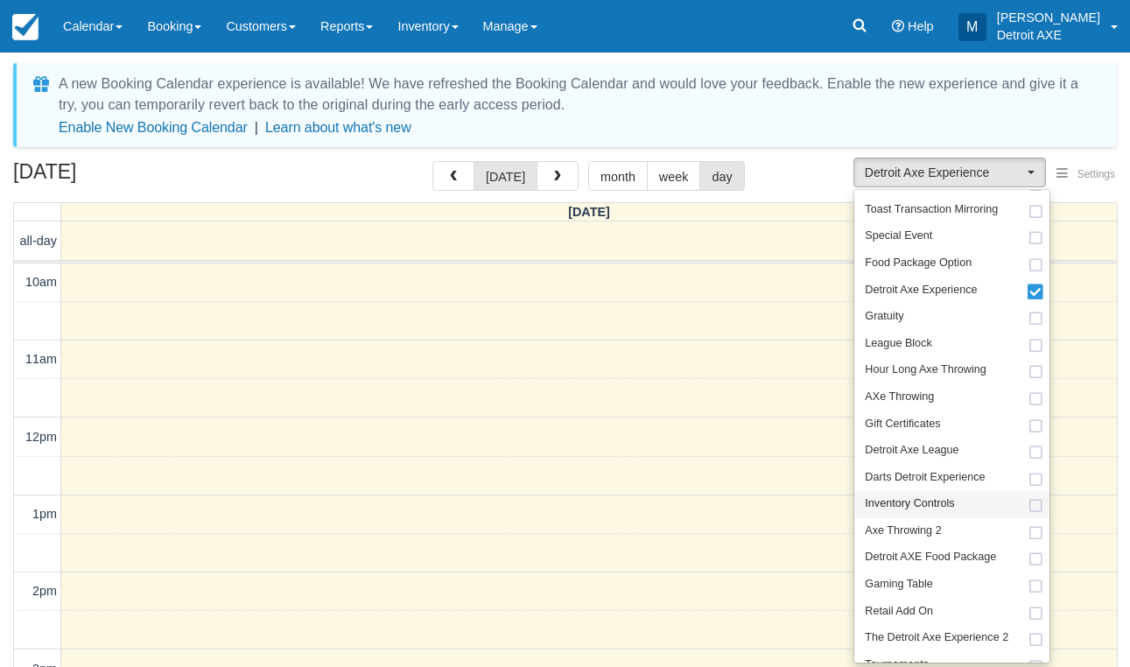
scroll to position [19, 0]
click at [935, 471] on span "Darts Detroit Experience" at bounding box center [925, 479] width 120 height 16
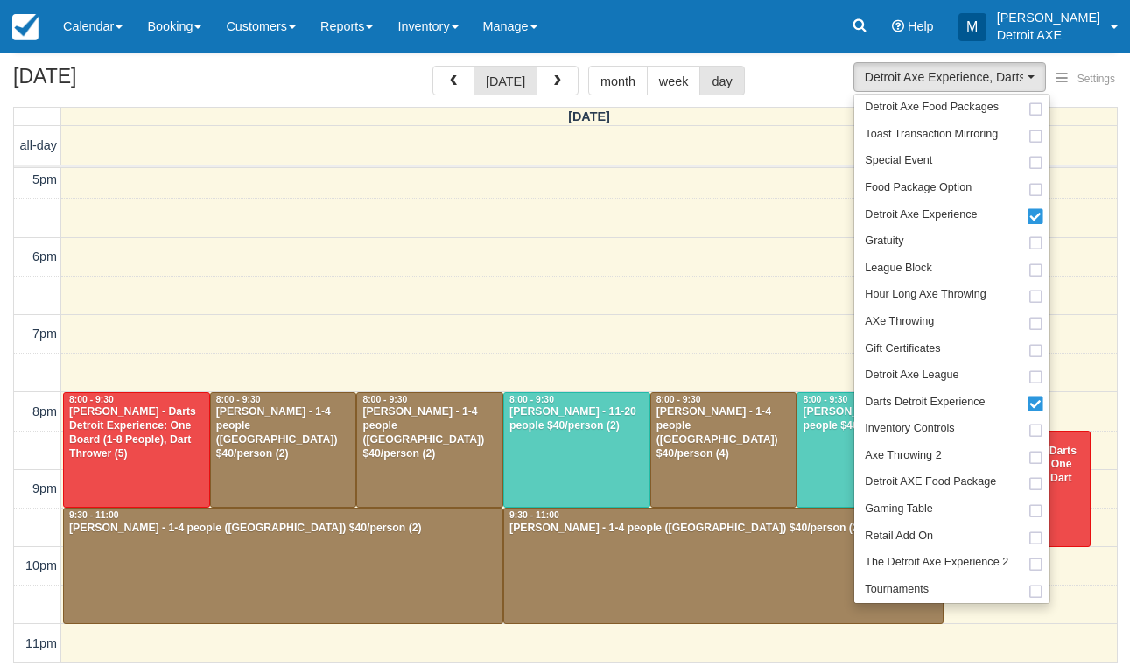
scroll to position [95, 0]
click at [793, 88] on div "October 11, 2025 today month week day" at bounding box center [565, 86] width 1104 height 38
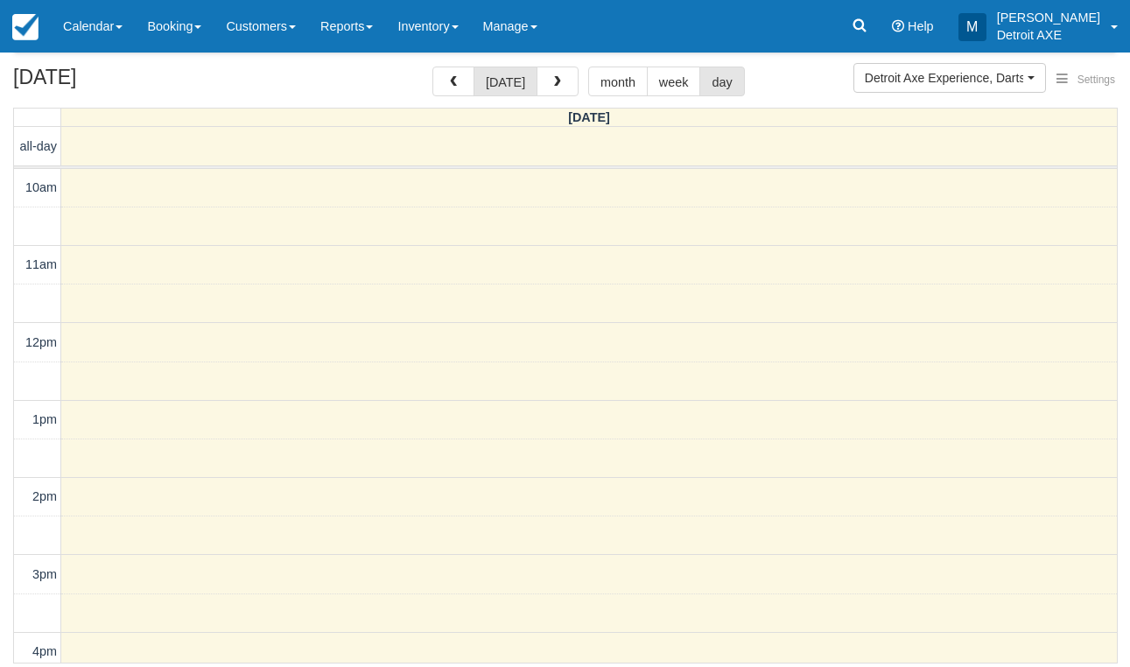
scroll to position [0, 0]
